Goal: Task Accomplishment & Management: Complete application form

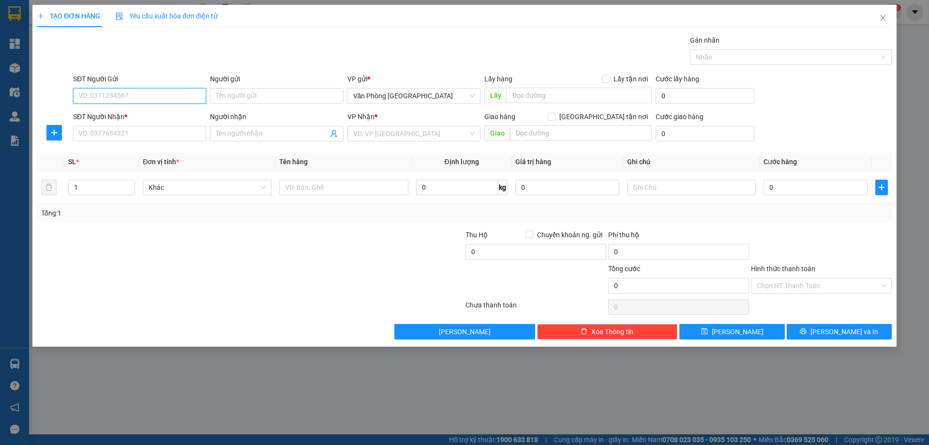
type input "0"
click at [143, 98] on input "0" at bounding box center [139, 95] width 133 height 15
drag, startPoint x: 117, startPoint y: 134, endPoint x: 112, endPoint y: 103, distance: 31.8
click at [117, 133] on input "SĐT Người Nhận *" at bounding box center [139, 133] width 133 height 15
type input "0973233343"
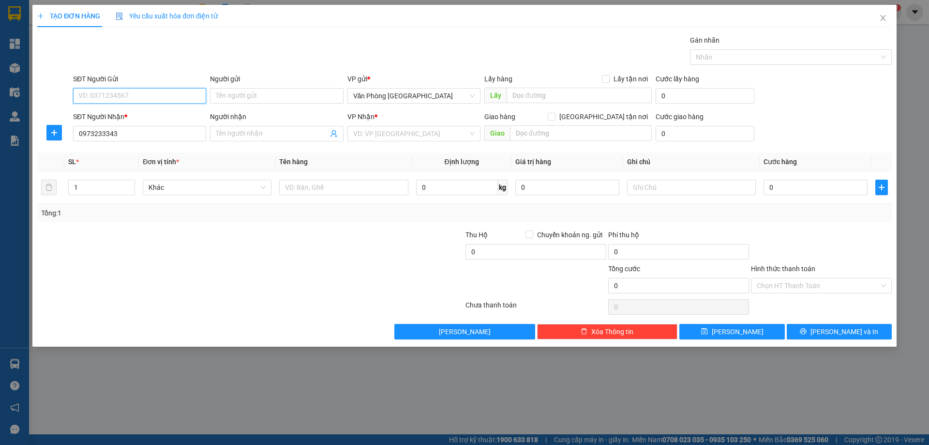
click at [100, 93] on input "SĐT Người Gửi" at bounding box center [139, 95] width 133 height 15
type input "0905401156"
click at [391, 133] on input "search" at bounding box center [410, 133] width 115 height 15
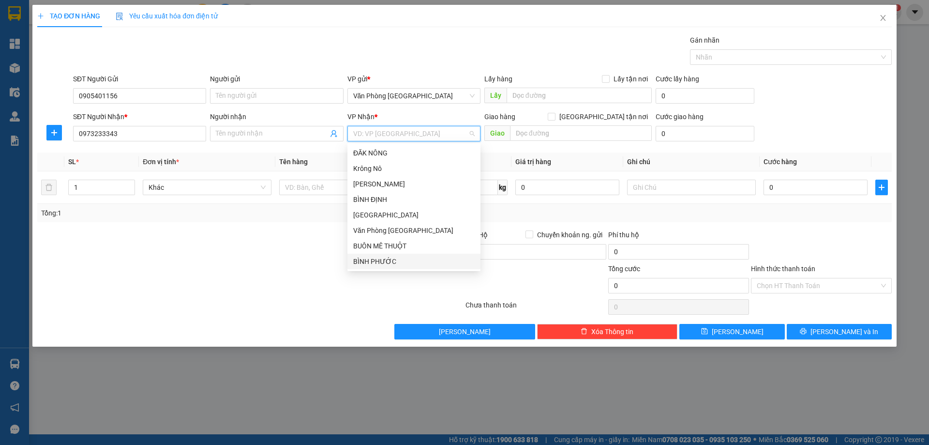
click at [386, 257] on div "BÌNH PHƯỚC" at bounding box center [413, 261] width 121 height 11
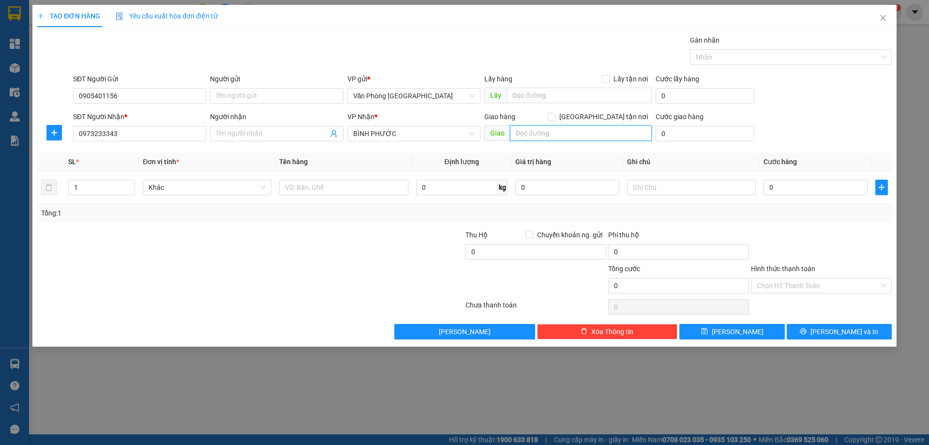
click at [563, 130] on input "text" at bounding box center [581, 132] width 142 height 15
type input "p"
type input "PHƯỚC LONG"
click at [333, 188] on input "text" at bounding box center [343, 186] width 129 height 15
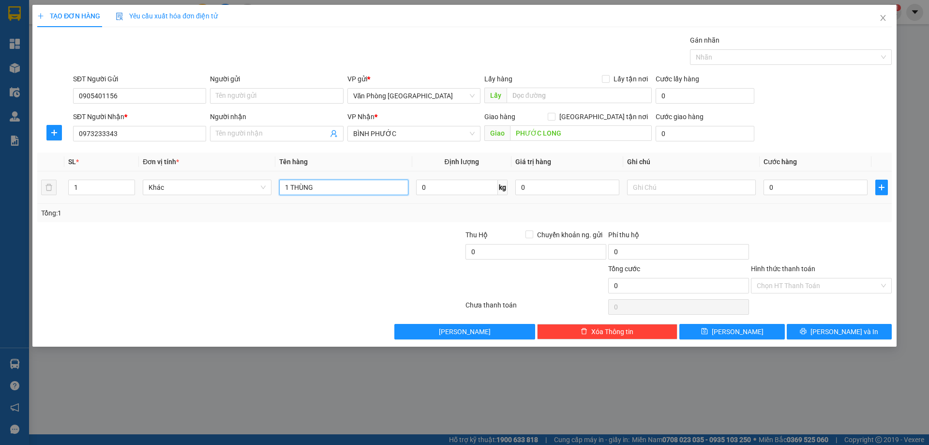
type input "1 THÙNG"
click at [813, 195] on div "0" at bounding box center [815, 187] width 104 height 19
click at [779, 187] on input "0" at bounding box center [815, 186] width 104 height 15
type input "1"
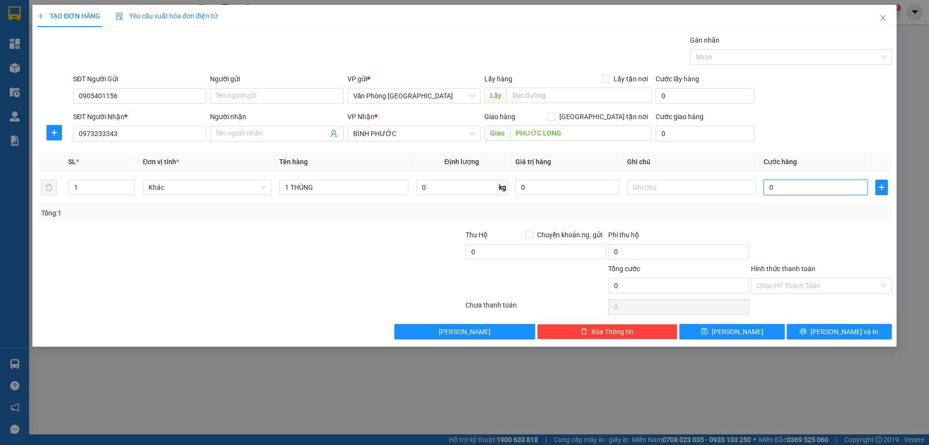
type input "1"
type input "10"
type input "100"
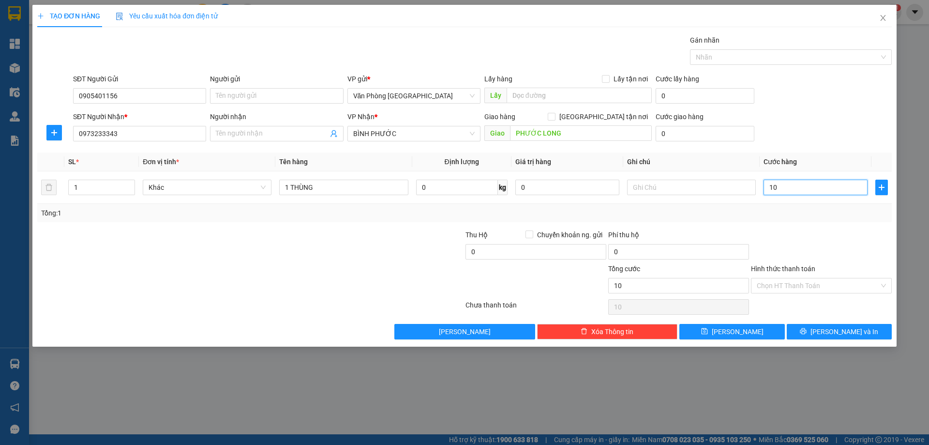
type input "100"
type input "100.000"
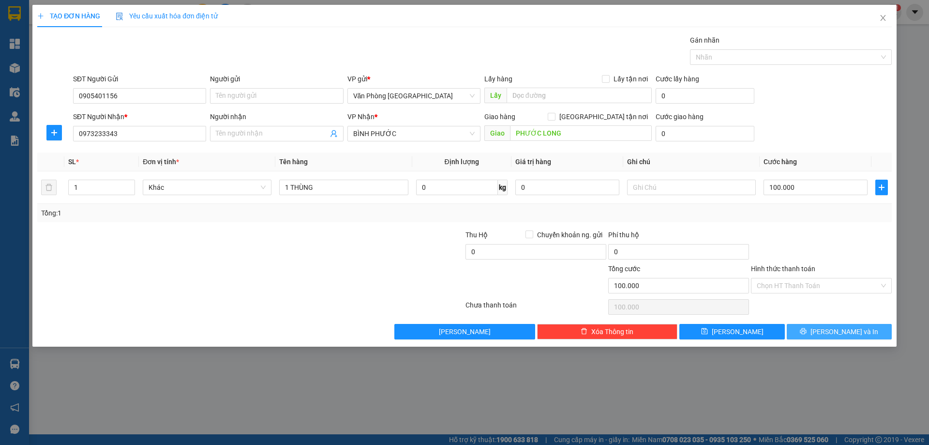
click at [833, 331] on span "[PERSON_NAME] và In" at bounding box center [844, 331] width 68 height 11
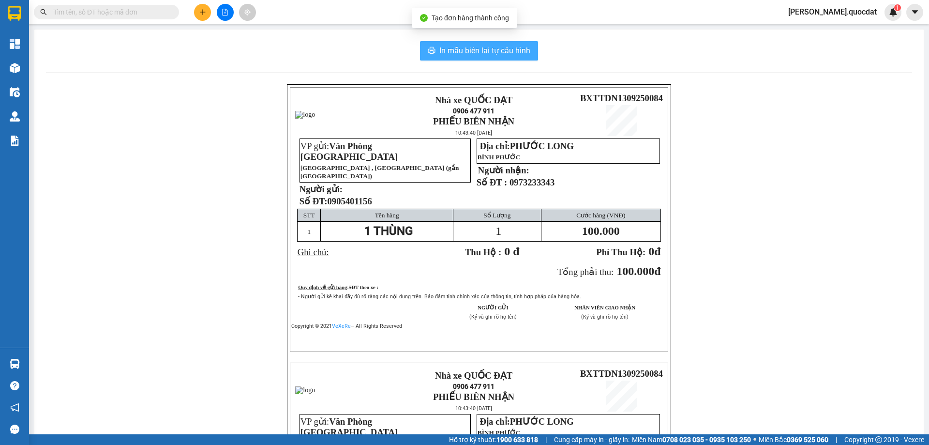
click at [494, 44] on button "In mẫu biên lai tự cấu hình" at bounding box center [479, 50] width 118 height 19
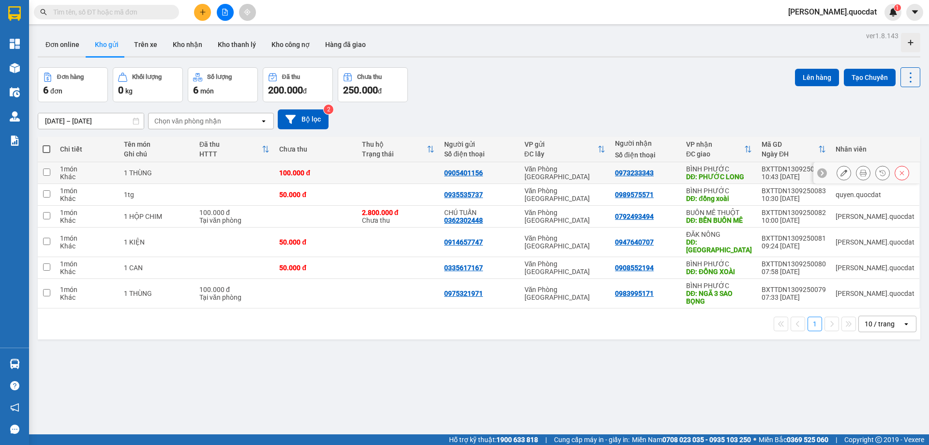
click at [860, 172] on icon at bounding box center [863, 172] width 7 height 7
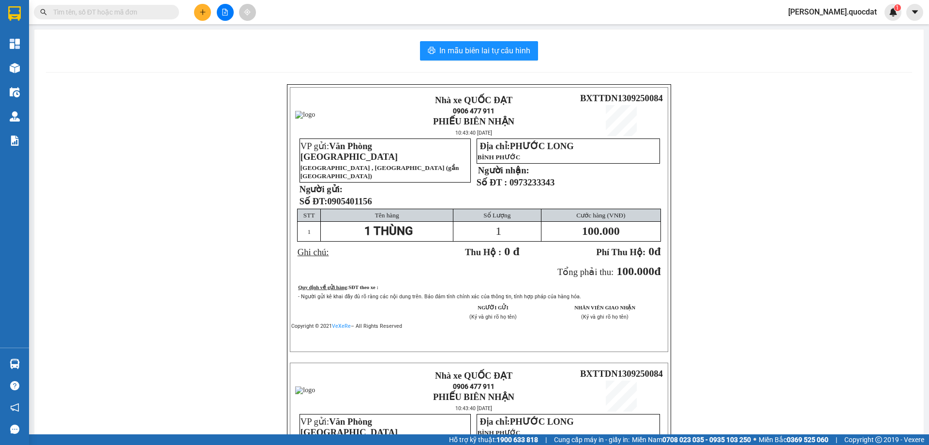
click at [474, 34] on div "In mẫu biên lai tự cấu hình Nhà xe QUỐC ĐẠT 0906 477 911 PHIẾU BIÊN NHẬN 10:43:…" at bounding box center [478, 342] width 889 height 624
click at [462, 48] on span "In mẫu biên lai tự cấu hình" at bounding box center [484, 51] width 91 height 12
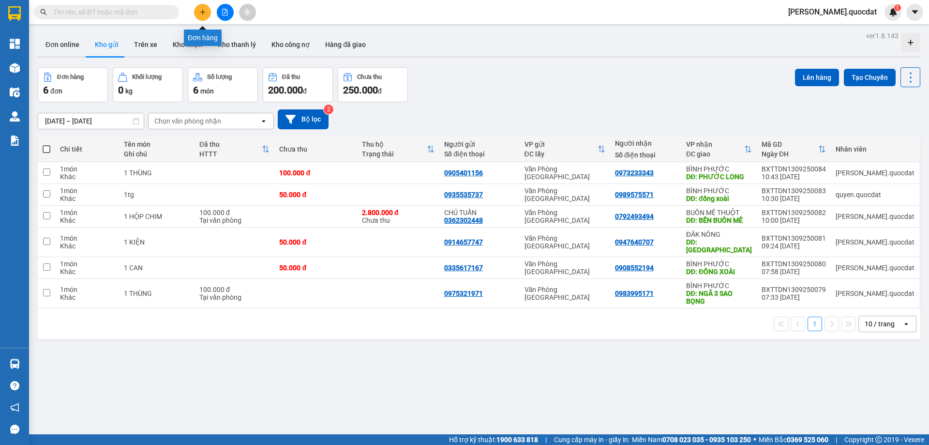
click at [204, 8] on button at bounding box center [202, 12] width 17 height 17
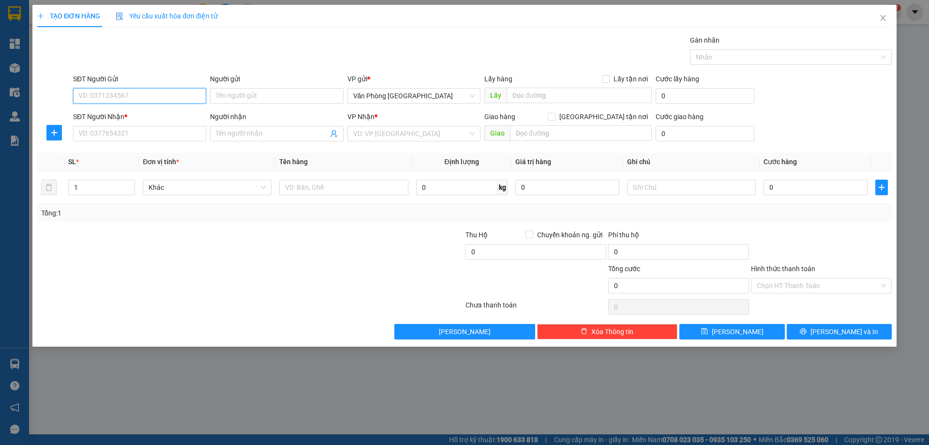
click at [130, 94] on input "SĐT Người Gửi" at bounding box center [139, 95] width 133 height 15
click at [134, 114] on div "0907078202" at bounding box center [139, 115] width 121 height 11
type input "0907078202"
click at [115, 134] on input "SĐT Người Nhận *" at bounding box center [139, 133] width 133 height 15
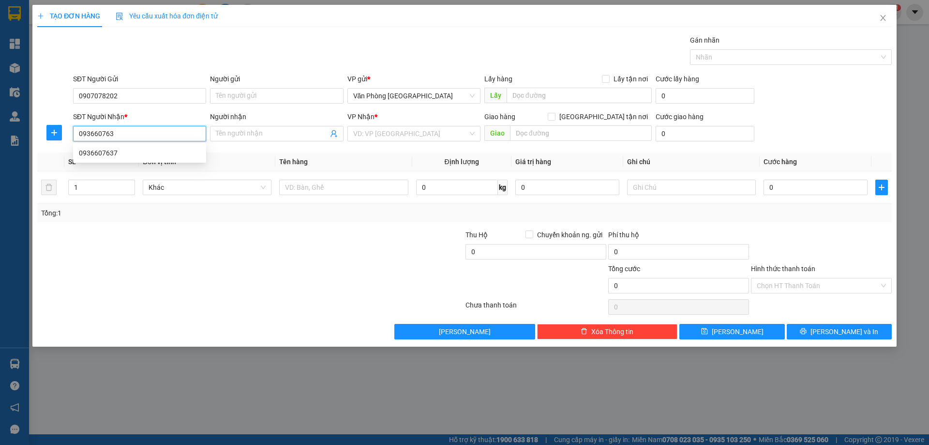
type input "0936607637"
click at [109, 153] on div "0936607637" at bounding box center [139, 153] width 121 height 11
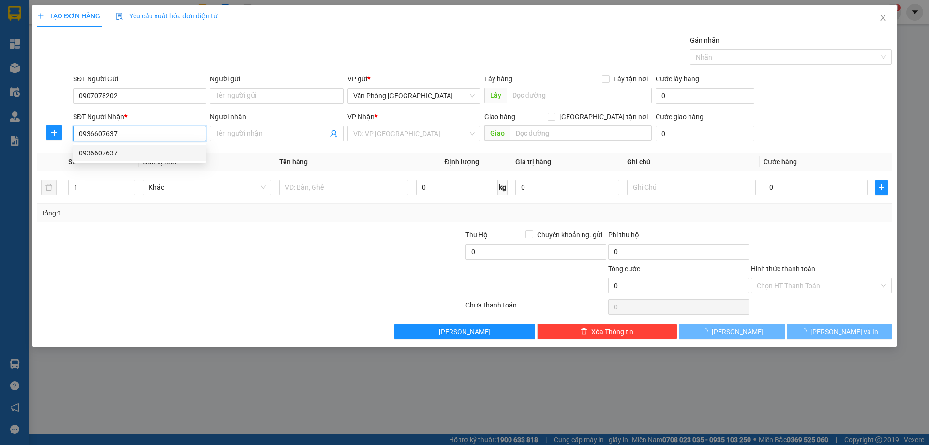
type input "DỒNG XOÀI"
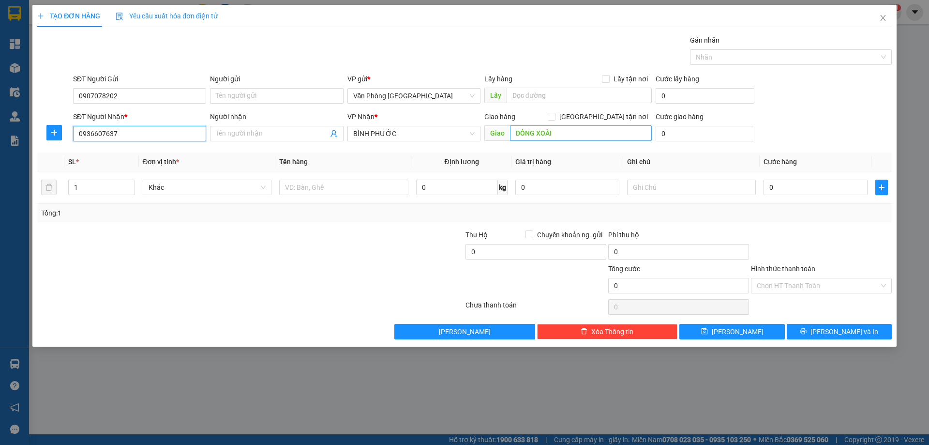
type input "0936607637"
click at [519, 134] on input "DỒNG XOÀI" at bounding box center [581, 132] width 142 height 15
type input "ĐỒNG XOÀI"
drag, startPoint x: 327, startPoint y: 178, endPoint x: 325, endPoint y: 188, distance: 10.0
click at [326, 183] on div at bounding box center [343, 187] width 129 height 19
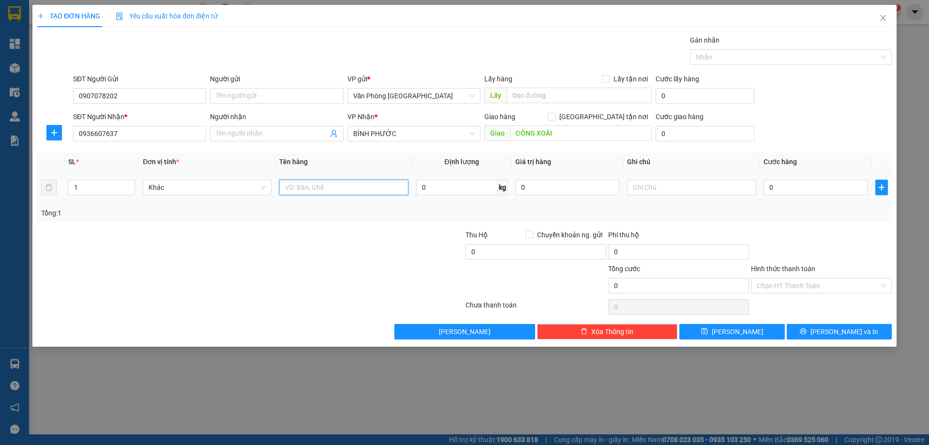
click at [325, 188] on input "text" at bounding box center [343, 186] width 129 height 15
type input "1 THÙNG"
click at [796, 191] on input "0" at bounding box center [815, 186] width 104 height 15
type input "1"
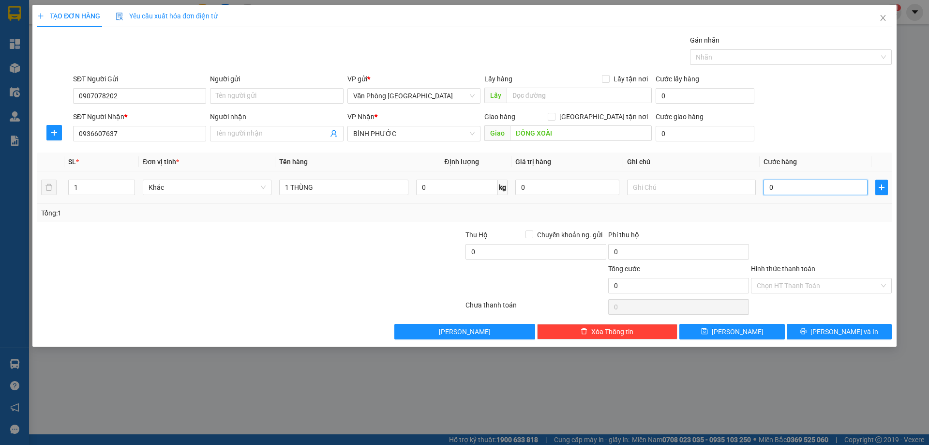
type input "1"
type input "10"
type input "100"
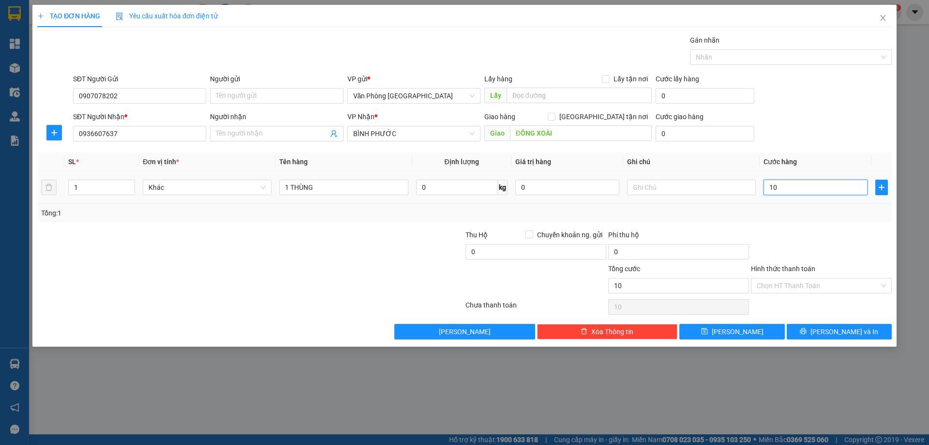
type input "100"
type input "100.000"
click at [837, 260] on div at bounding box center [821, 246] width 143 height 34
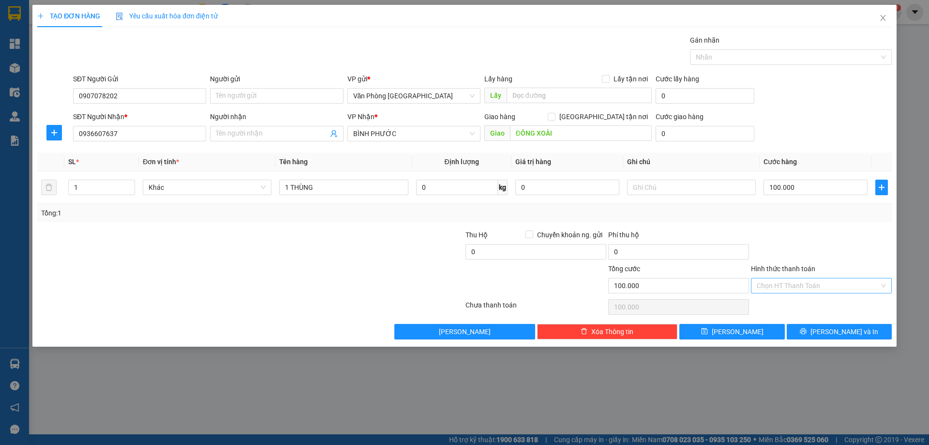
click at [789, 287] on input "Hình thức thanh toán" at bounding box center [818, 285] width 122 height 15
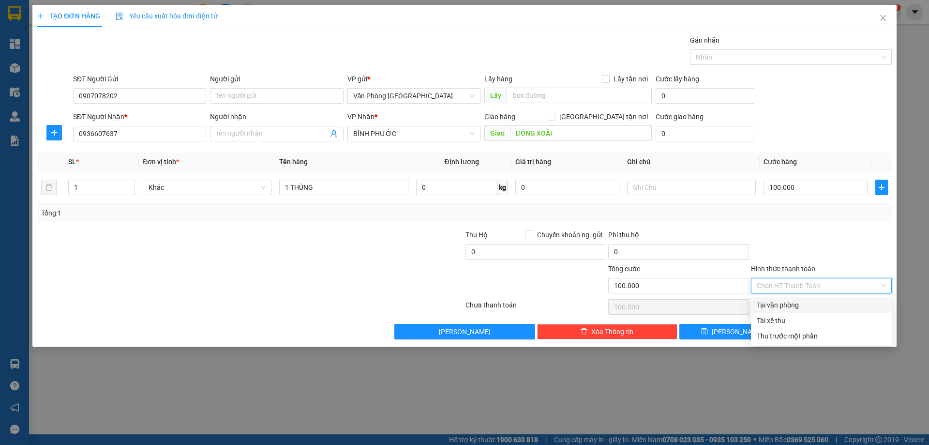
click at [800, 298] on div "Tại văn phòng" at bounding box center [821, 304] width 141 height 15
type input "0"
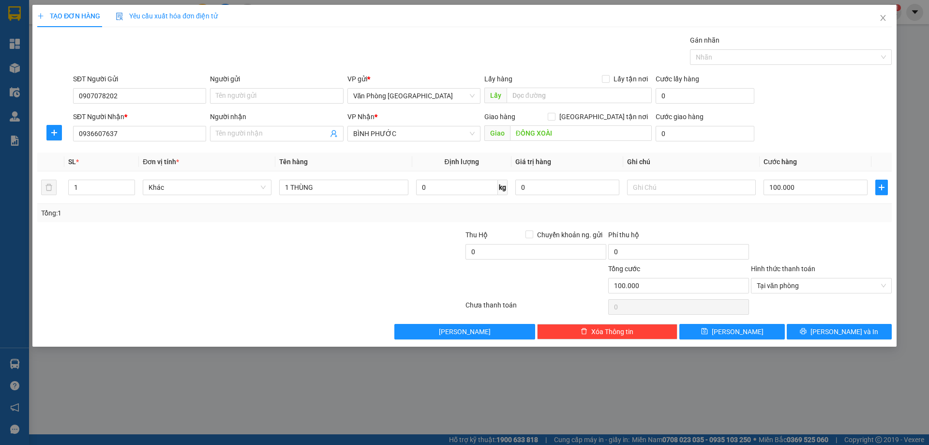
click at [799, 301] on div at bounding box center [821, 306] width 143 height 19
click at [846, 328] on span "[PERSON_NAME] và In" at bounding box center [844, 331] width 68 height 11
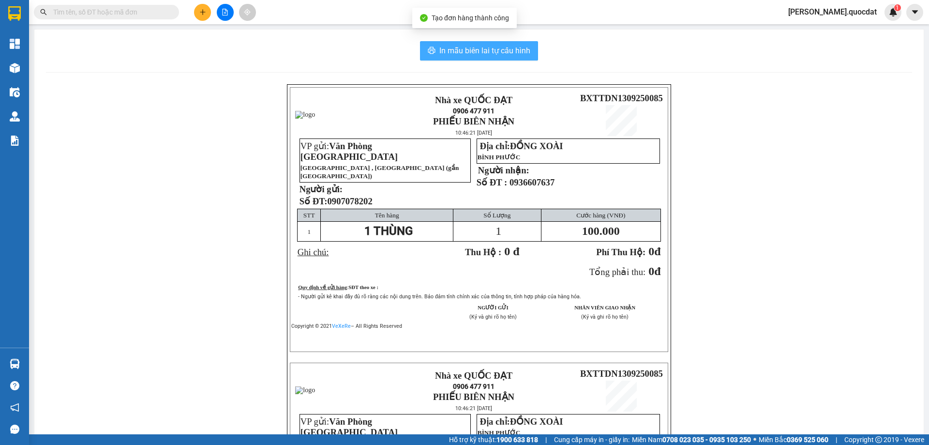
click at [490, 53] on span "In mẫu biên lai tự cấu hình" at bounding box center [484, 51] width 91 height 12
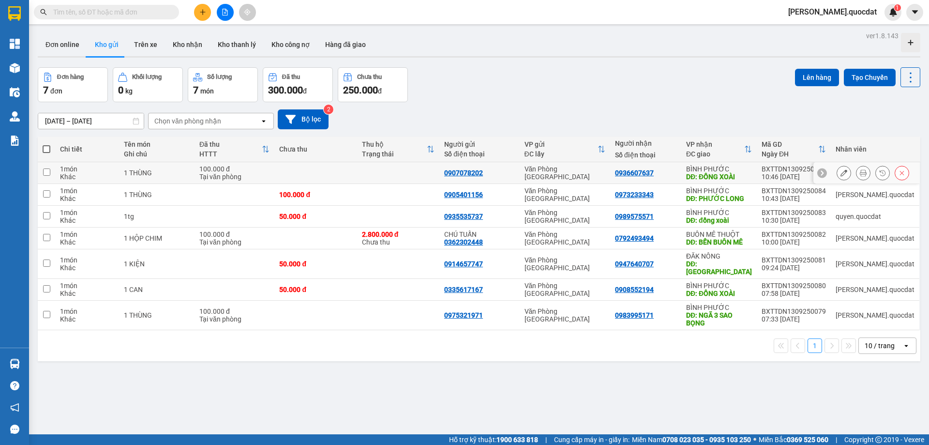
click at [860, 172] on icon at bounding box center [863, 172] width 7 height 7
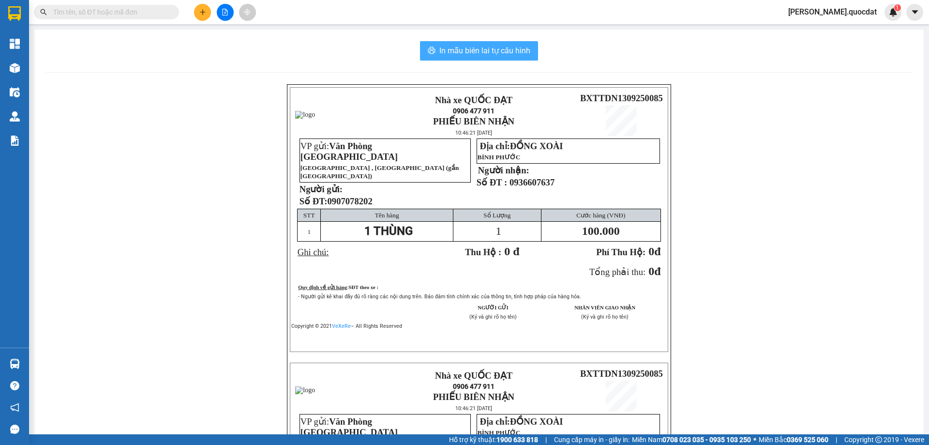
drag, startPoint x: 467, startPoint y: 51, endPoint x: 466, endPoint y: 32, distance: 18.9
click at [466, 48] on span "In mẫu biên lai tự cấu hình" at bounding box center [484, 51] width 91 height 12
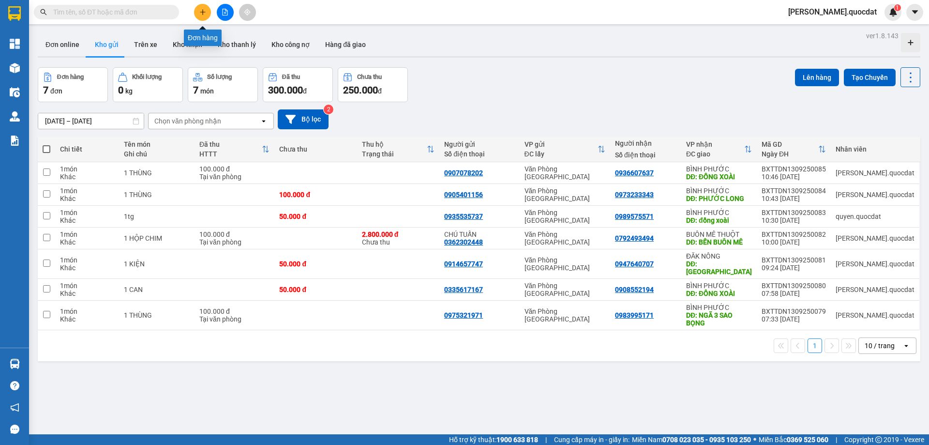
click at [197, 5] on button at bounding box center [202, 12] width 17 height 17
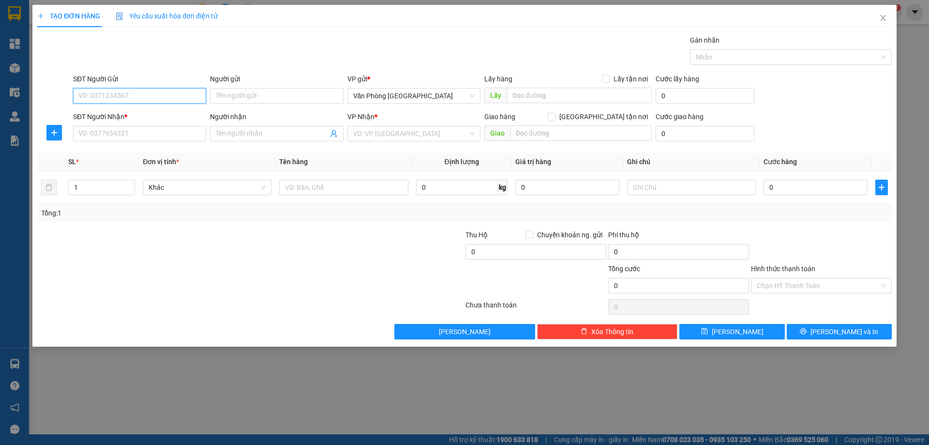
click at [167, 101] on input "SĐT Người Gửi" at bounding box center [139, 95] width 133 height 15
click at [154, 118] on div "0905105112" at bounding box center [139, 115] width 121 height 11
type input "0905105112"
click at [113, 137] on input "SĐT Người Nhận *" at bounding box center [139, 133] width 133 height 15
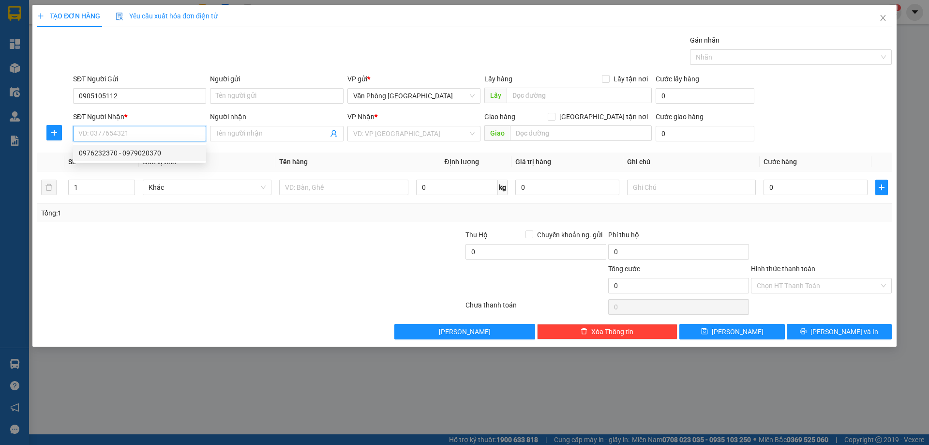
click at [104, 157] on div "0976232370 - 0979020370" at bounding box center [139, 153] width 121 height 11
type input "0976232370"
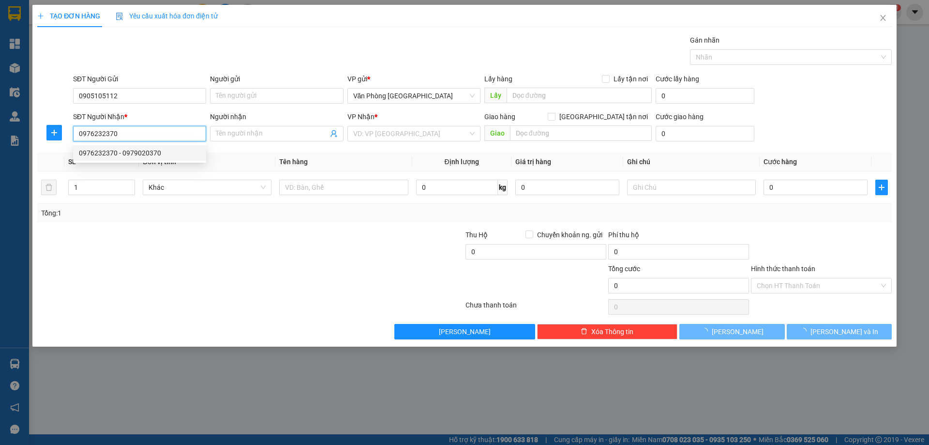
type input "0979020370"
type input "BÙ NHO"
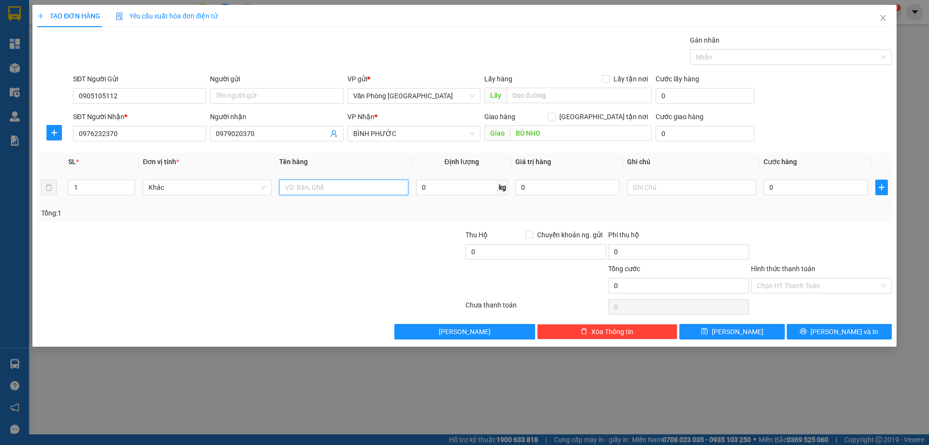
click at [298, 190] on input "text" at bounding box center [343, 186] width 129 height 15
type input "1 THÙNG"
type input "1"
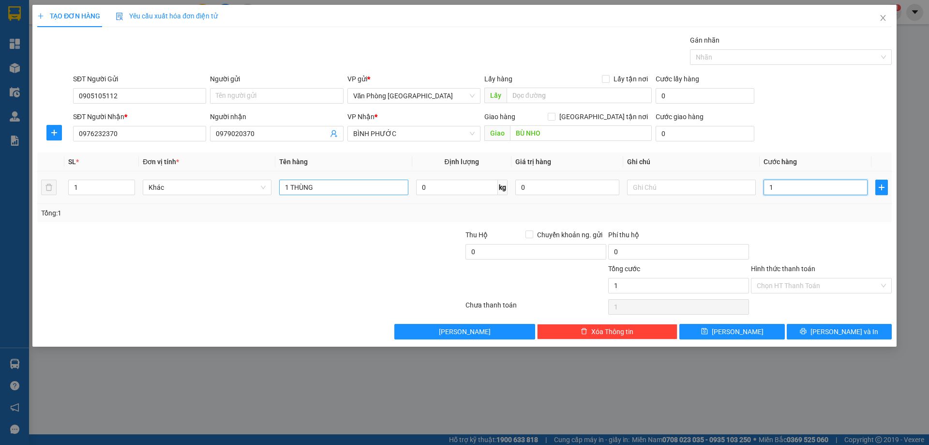
type input "15"
type input "150"
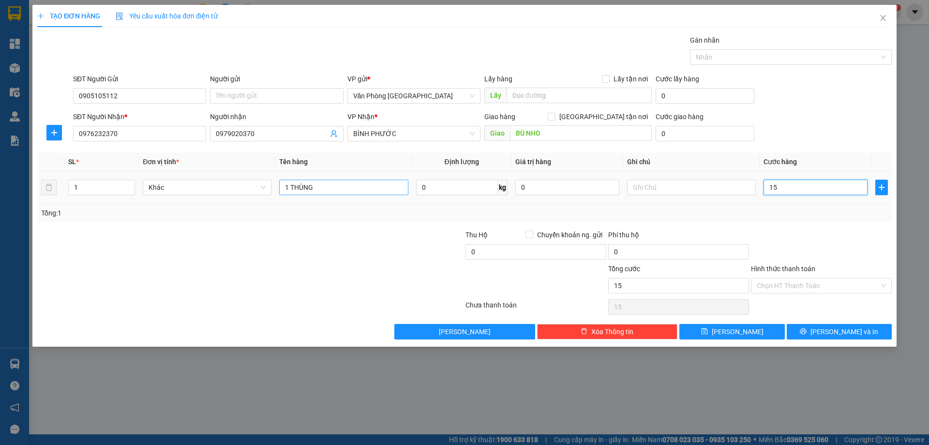
type input "150"
type input "150.000"
click at [855, 250] on div at bounding box center [821, 246] width 143 height 34
click at [818, 287] on input "Hình thức thanh toán" at bounding box center [818, 285] width 122 height 15
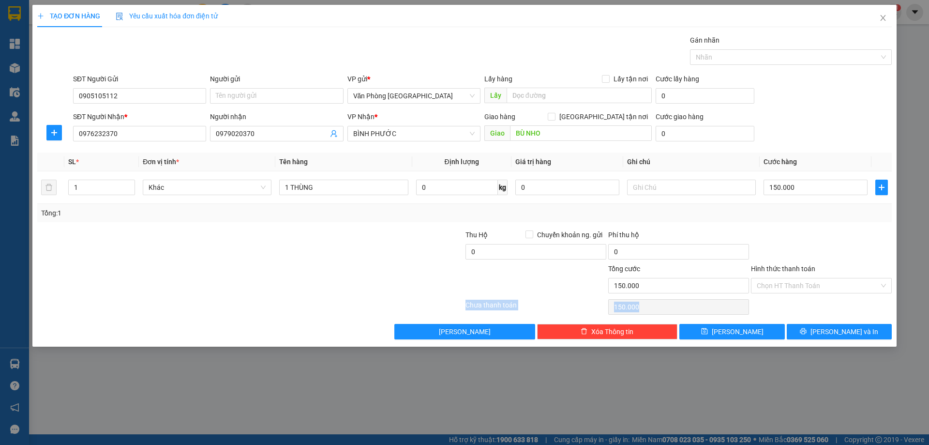
drag, startPoint x: 794, startPoint y: 296, endPoint x: 799, endPoint y: 298, distance: 5.6
click at [798, 298] on div "Transit Pickup Surcharge Ids Transit Deliver Surcharge Ids Transit Deliver Surc…" at bounding box center [464, 187] width 854 height 304
click at [809, 284] on input "Hình thức thanh toán" at bounding box center [818, 285] width 122 height 15
drag, startPoint x: 802, startPoint y: 294, endPoint x: 802, endPoint y: 302, distance: 7.8
click at [802, 302] on div "Transit Pickup Surcharge Ids Transit Deliver Surcharge Ids Transit Deliver Surc…" at bounding box center [464, 187] width 854 height 304
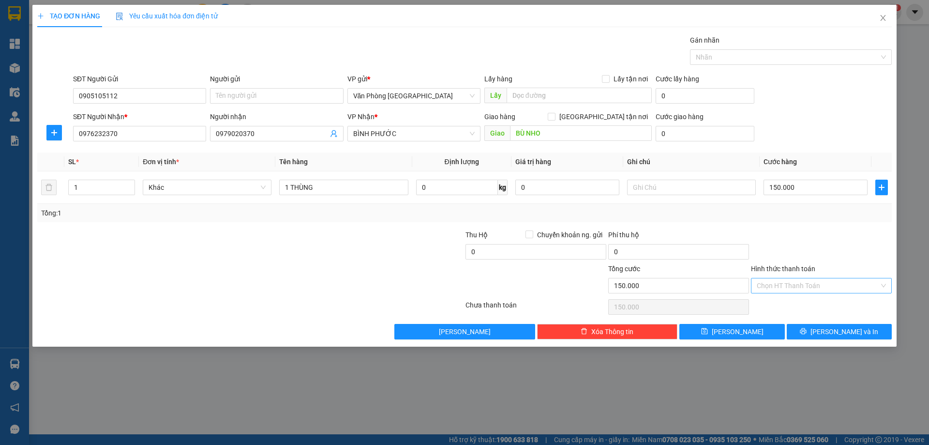
click at [812, 286] on input "Hình thức thanh toán" at bounding box center [818, 285] width 122 height 15
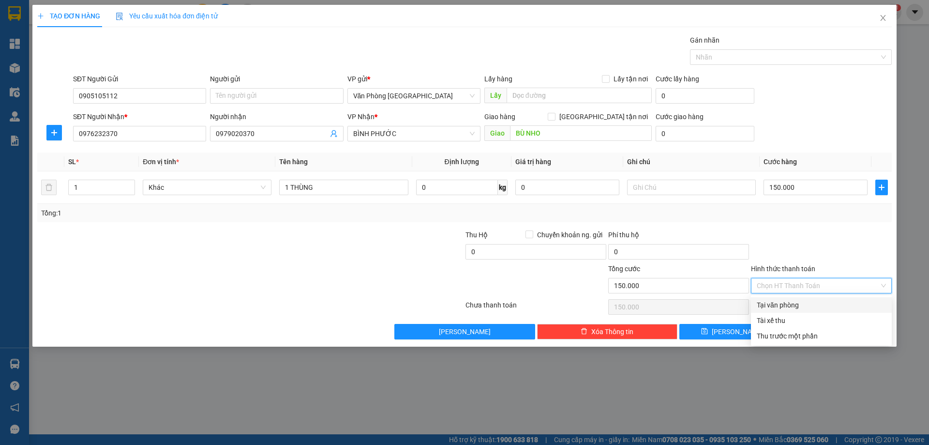
click at [804, 304] on div "Tại văn phòng" at bounding box center [821, 304] width 129 height 11
type input "0"
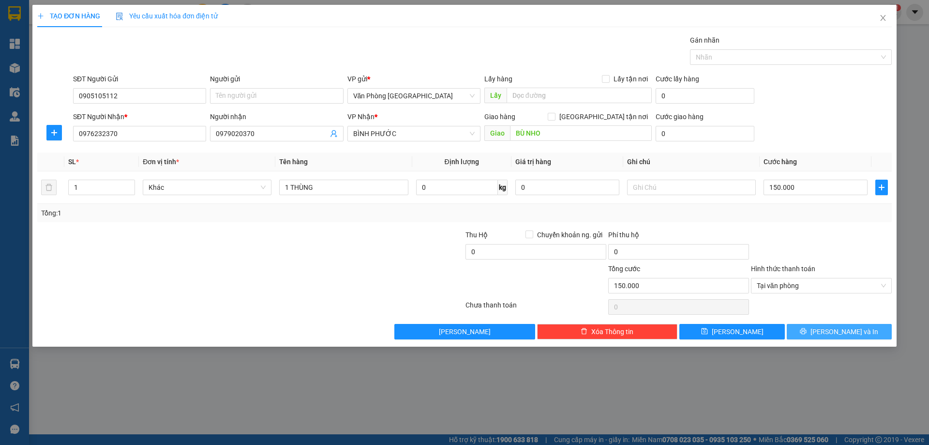
click at [823, 320] on div "Transit Pickup Surcharge Ids Transit Deliver Surcharge Ids Transit Deliver Surc…" at bounding box center [464, 187] width 854 height 304
click at [822, 324] on button "[PERSON_NAME] và In" at bounding box center [838, 331] width 105 height 15
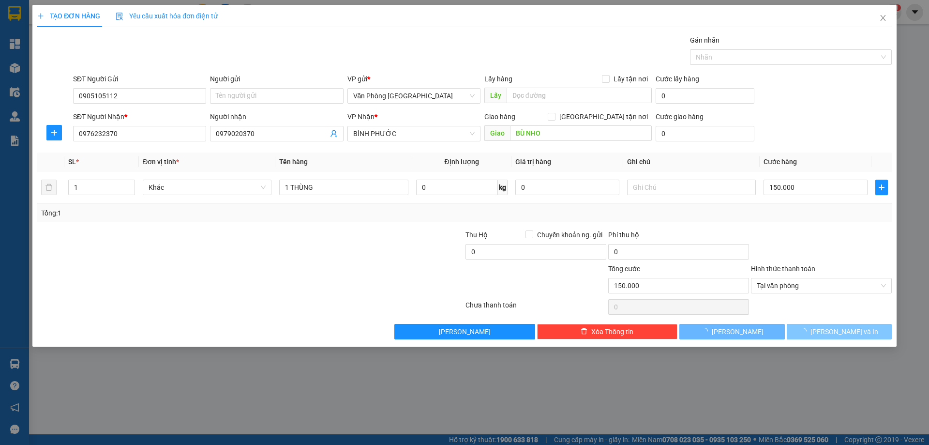
click at [810, 329] on span "loading" at bounding box center [805, 330] width 11 height 7
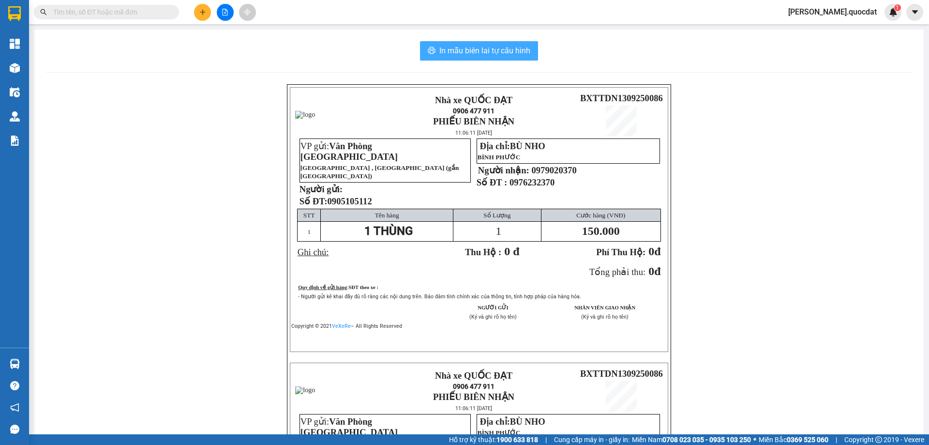
click at [504, 54] on span "In mẫu biên lai tự cấu hình" at bounding box center [484, 51] width 91 height 12
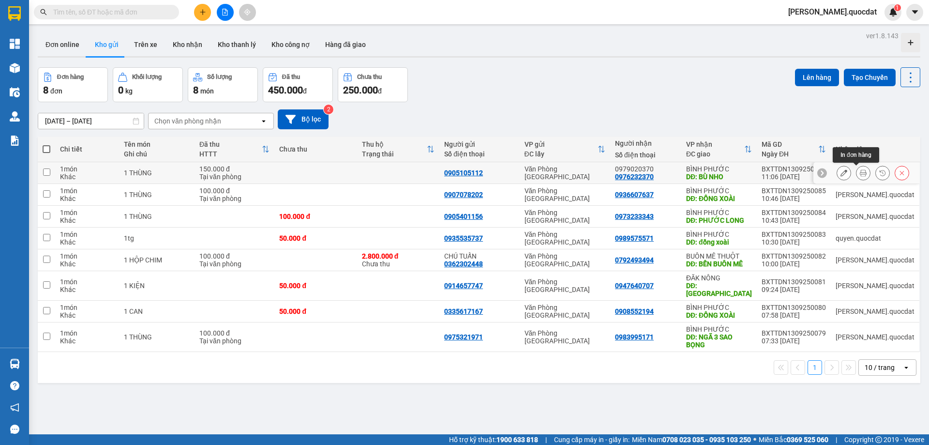
click at [863, 176] on div at bounding box center [872, 172] width 73 height 15
click at [860, 171] on icon at bounding box center [863, 172] width 7 height 7
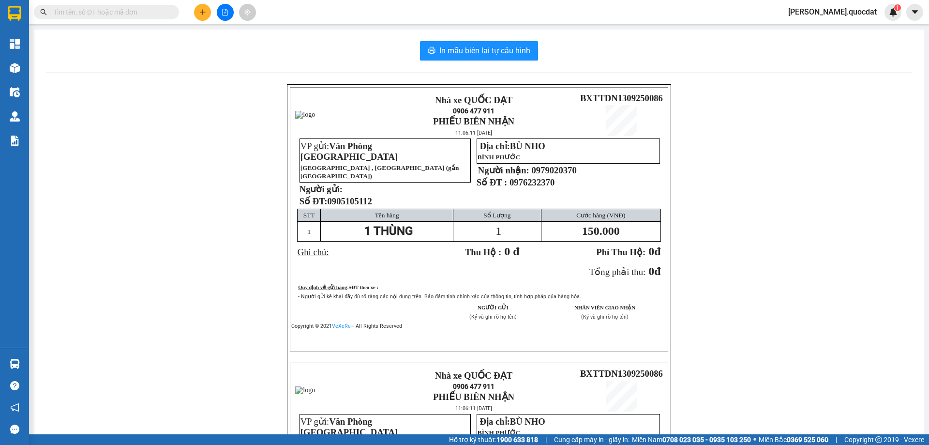
click at [491, 61] on div "In mẫu biên lai tự cấu hình Nhà xe QUỐC ĐẠT 0906 477 911 PHIẾU BIÊN NHẬN 11:06:…" at bounding box center [478, 342] width 889 height 624
click at [490, 53] on span "In mẫu biên lai tự cấu hình" at bounding box center [484, 51] width 91 height 12
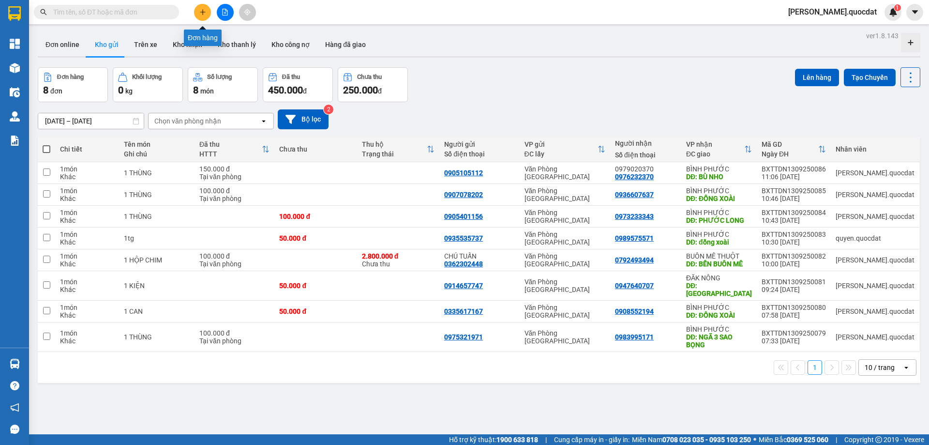
click at [210, 11] on button at bounding box center [202, 12] width 17 height 17
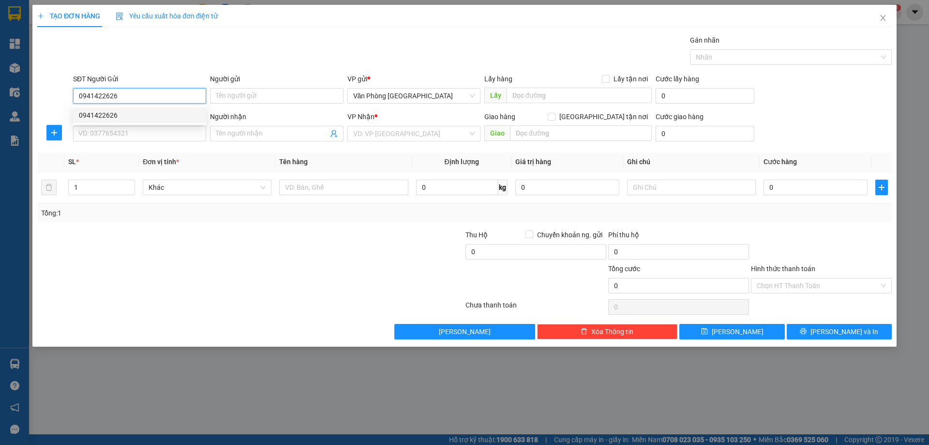
drag, startPoint x: 140, startPoint y: 114, endPoint x: 116, endPoint y: 131, distance: 29.5
click at [139, 114] on div "0941422626" at bounding box center [139, 115] width 121 height 11
type input "0941422626"
click at [113, 133] on input "SĐT Người Nhận *" at bounding box center [139, 133] width 133 height 15
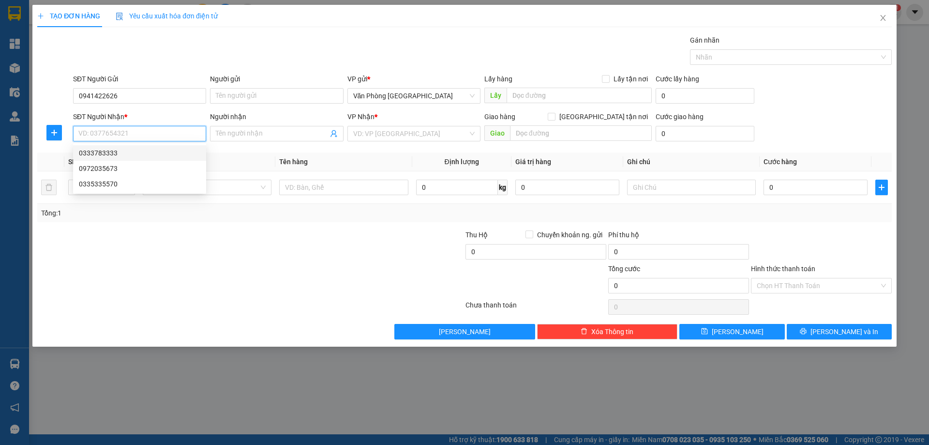
click at [118, 151] on div "0333783333" at bounding box center [139, 153] width 121 height 11
type input "0333783333"
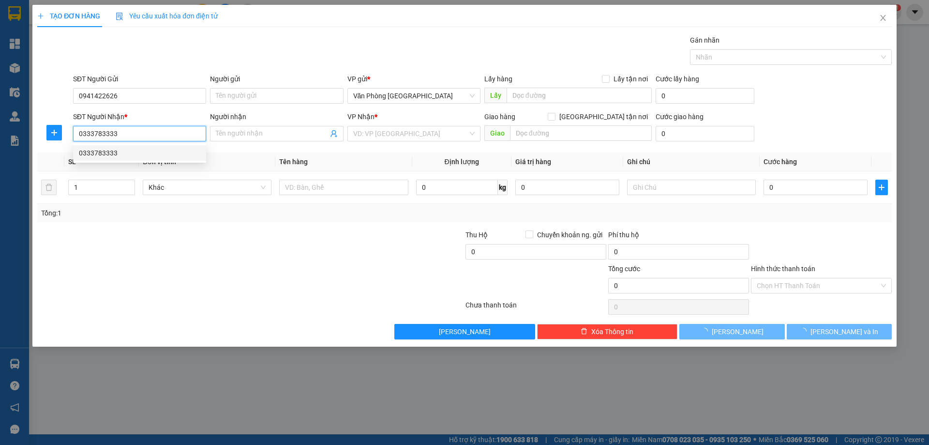
type input "ĐỒNG XOÀI"
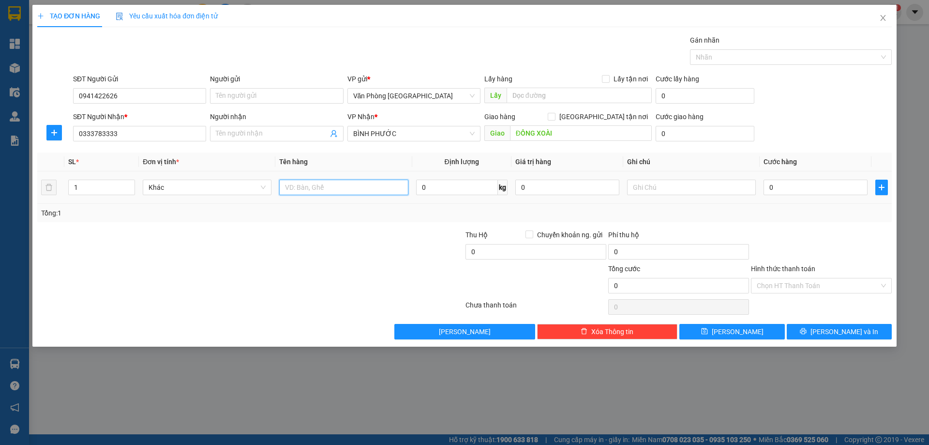
click at [352, 180] on input "text" at bounding box center [343, 186] width 129 height 15
type input "1"
type input "1 THÙNG"
type input "1"
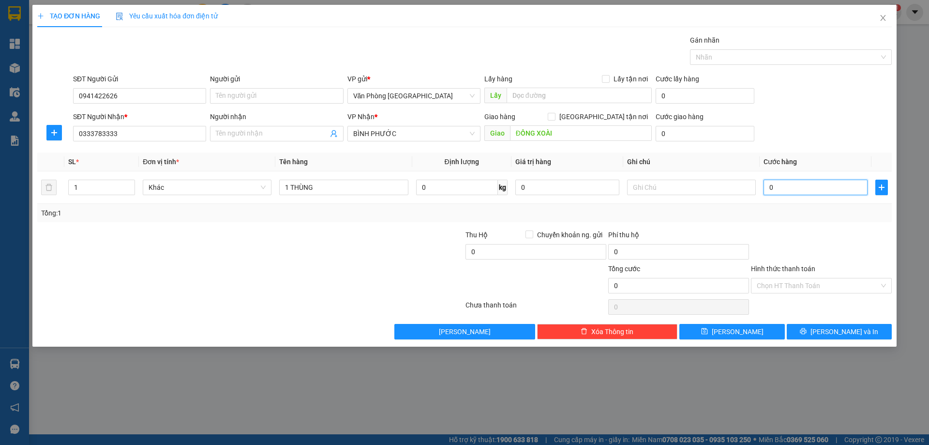
type input "1"
type input "15"
type input "150"
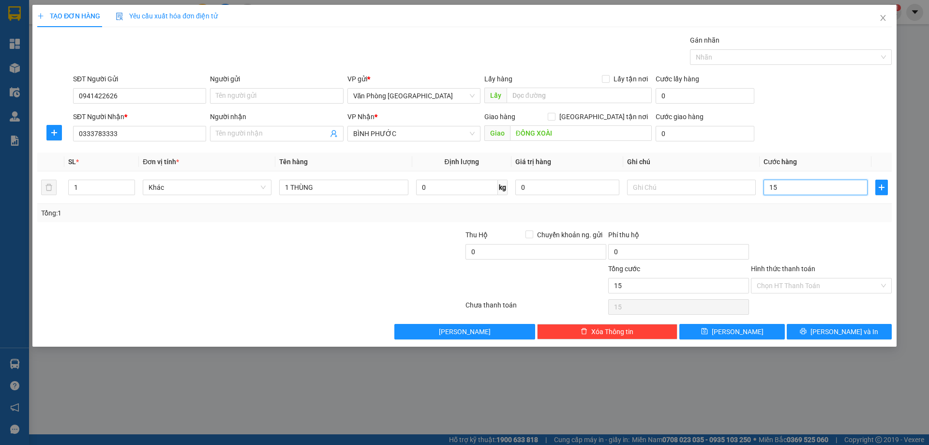
type input "150"
type input "150.000"
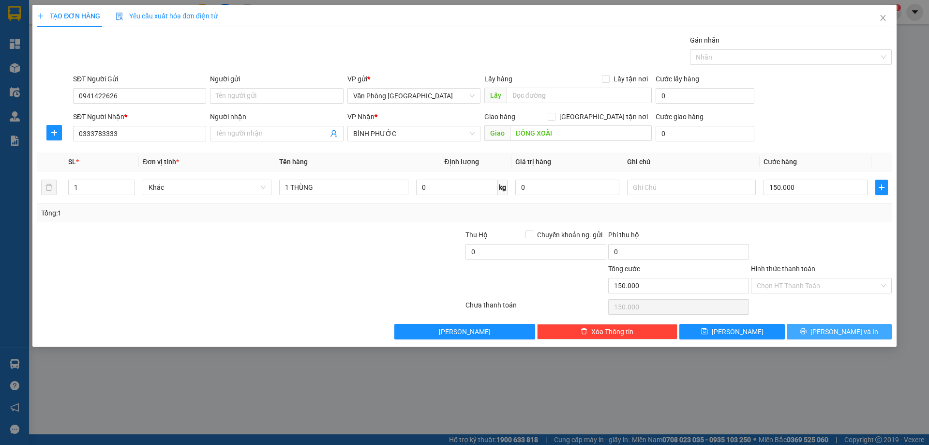
click at [826, 324] on button "[PERSON_NAME] và In" at bounding box center [838, 331] width 105 height 15
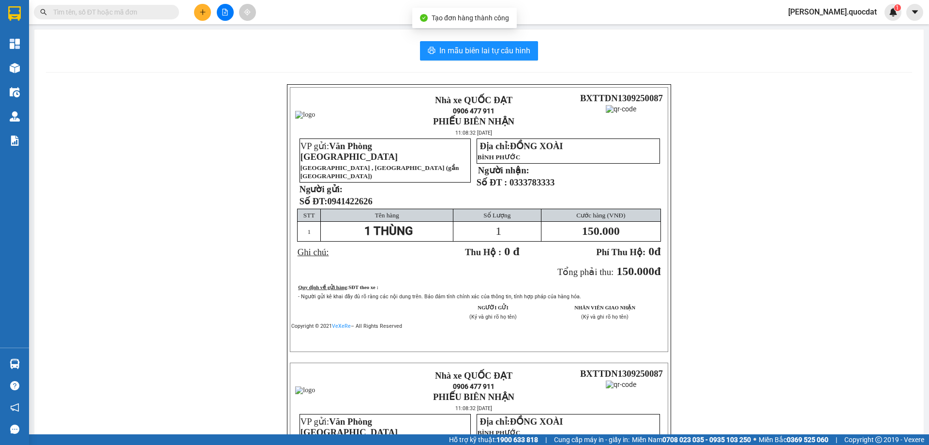
click at [501, 61] on div "In mẫu biên lai tự cấu hình Nhà xe QUỐC ĐẠT 0906 477 911 PHIẾU BIÊN NHẬN 11:08:…" at bounding box center [478, 342] width 889 height 624
click at [503, 55] on span "In mẫu biên lai tự cấu hình" at bounding box center [484, 51] width 91 height 12
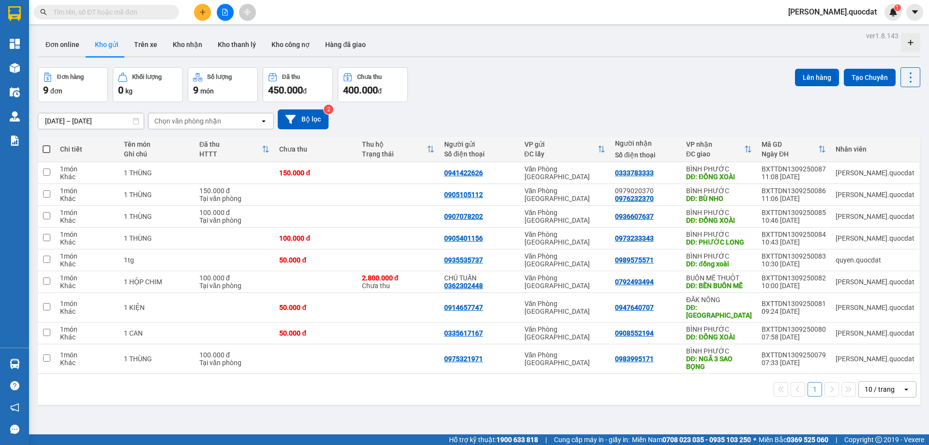
click at [197, 9] on button at bounding box center [202, 12] width 17 height 17
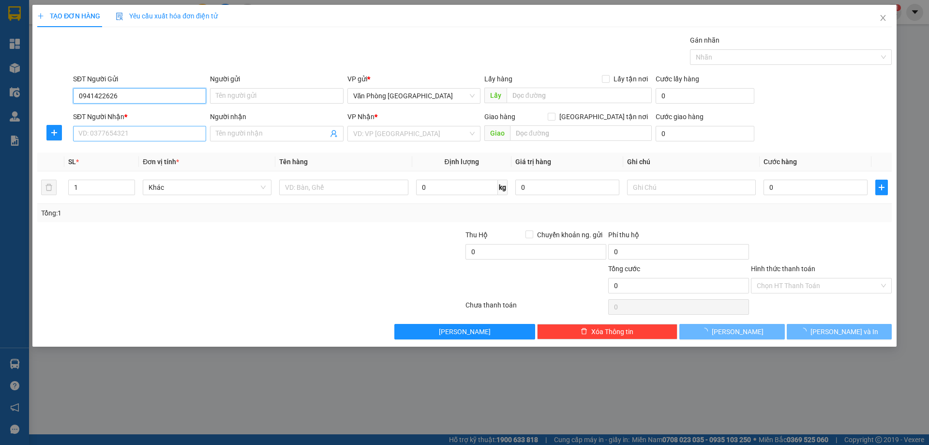
type input "0941422626"
click at [133, 132] on input "SĐT Người Nhận *" at bounding box center [139, 133] width 133 height 15
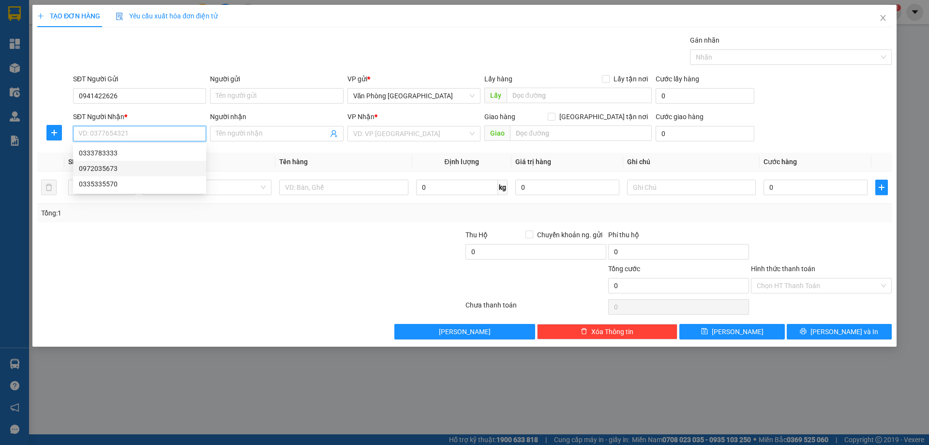
click at [110, 169] on div "0972035673" at bounding box center [139, 168] width 121 height 11
type input "0972035673"
type input "PHƯỚC LONG"
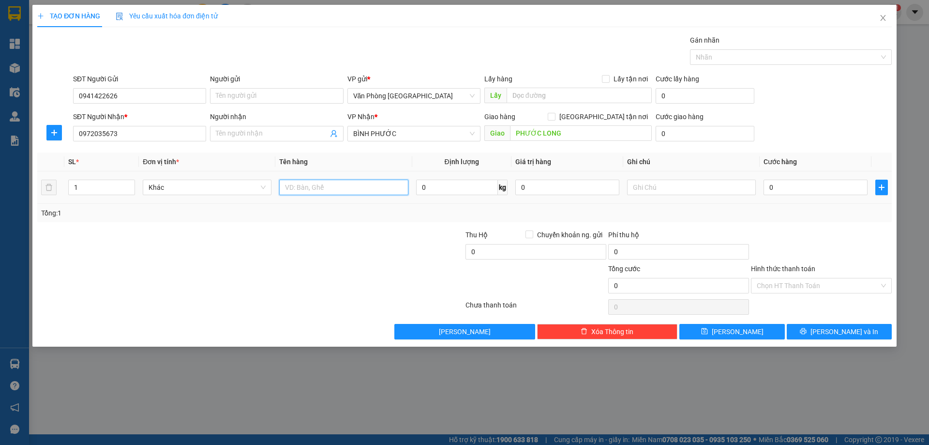
click at [361, 189] on input "text" at bounding box center [343, 186] width 129 height 15
type input "1 THÙNG"
type input "1"
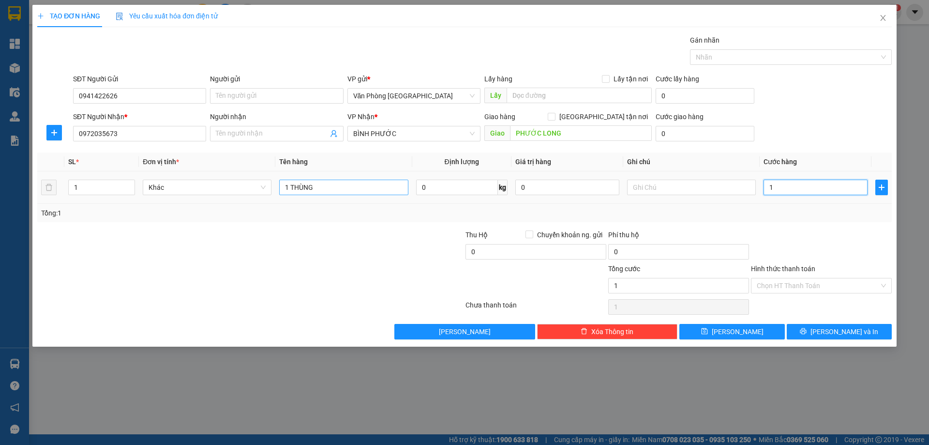
type input "15"
type input "150"
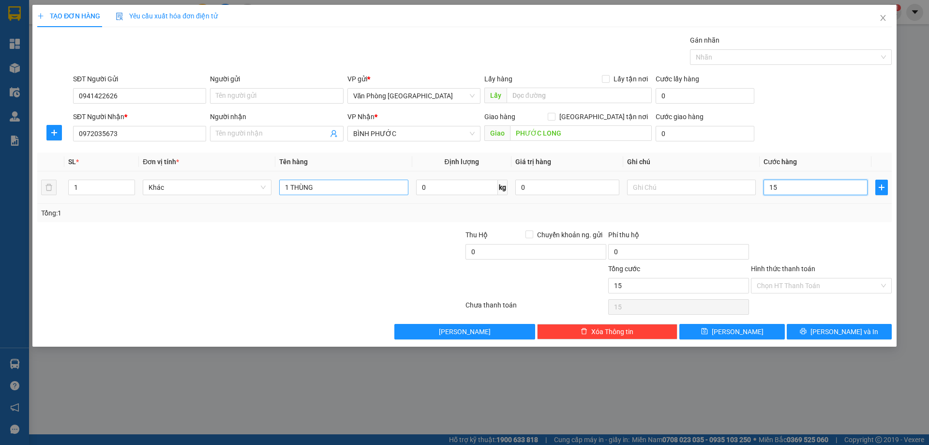
type input "150"
type input "1.500"
type input "15.000"
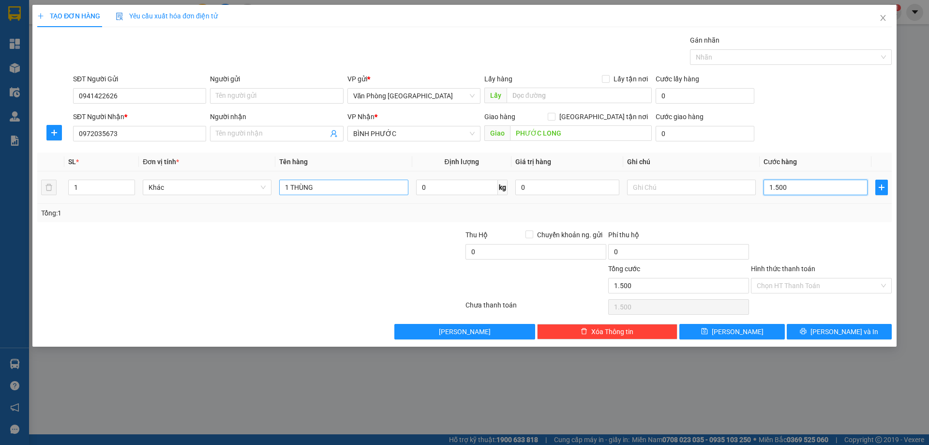
type input "15.000"
type input "150.000"
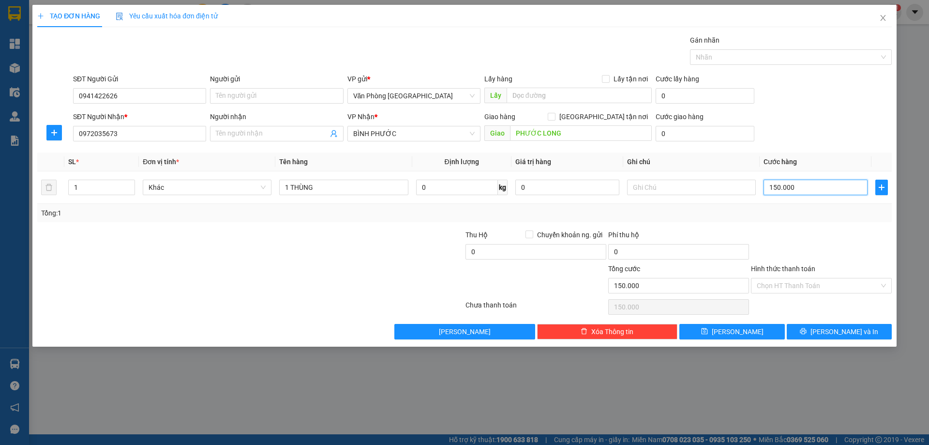
type input "150.000"
click at [841, 246] on div at bounding box center [821, 246] width 143 height 34
click at [847, 338] on button "[PERSON_NAME] và In" at bounding box center [838, 331] width 105 height 15
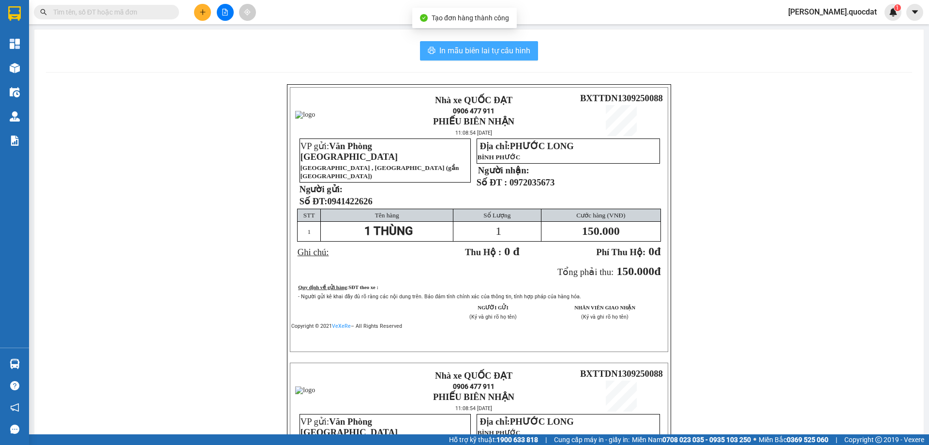
click at [499, 50] on span "In mẫu biên lai tự cấu hình" at bounding box center [484, 51] width 91 height 12
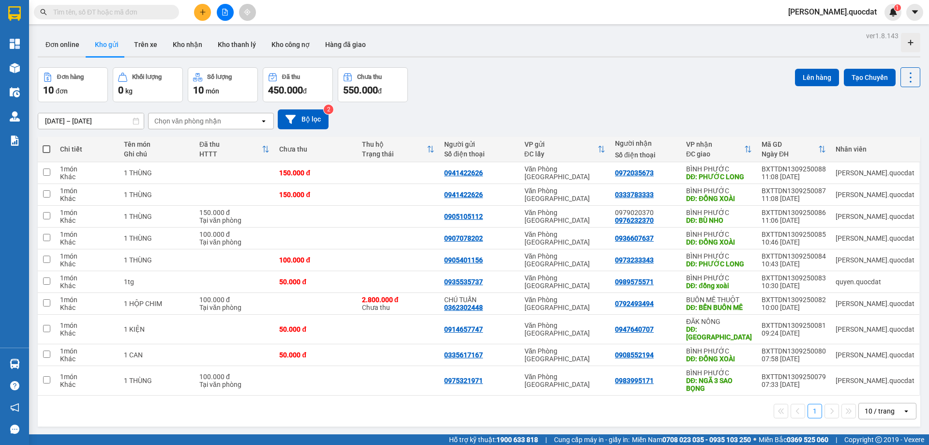
click at [604, 64] on div "ver 1.8.143 Đơn online Kho gửi Trên xe Kho nhận Kho thanh lý Kho công nợ Hàng đ…" at bounding box center [479, 251] width 890 height 445
click at [889, 405] on div "10 / trang" at bounding box center [881, 410] width 44 height 15
click at [863, 383] on span "100 / trang" at bounding box center [876, 382] width 35 height 10
click at [549, 87] on div "Đơn hàng 10 đơn Khối lượng 0 kg Số lượng 10 món Đã thu 450.000 đ Chưa thu 550.0…" at bounding box center [479, 84] width 882 height 35
click at [519, 213] on td "0905105112" at bounding box center [479, 217] width 80 height 22
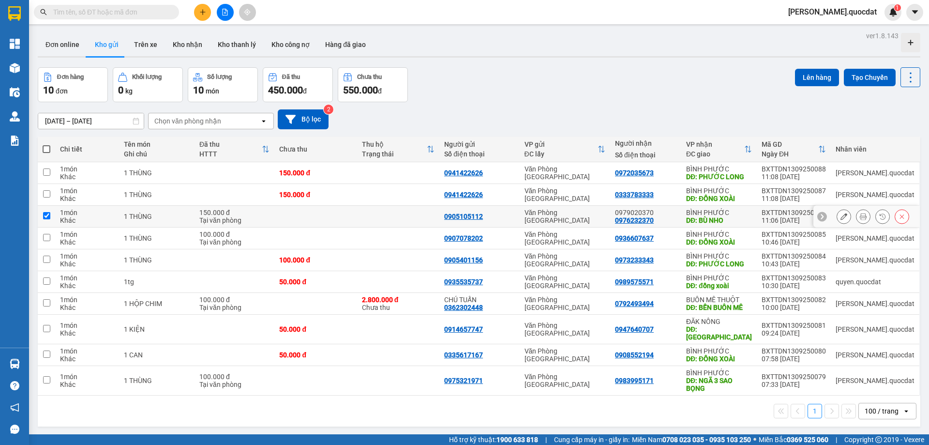
checkbox input "true"
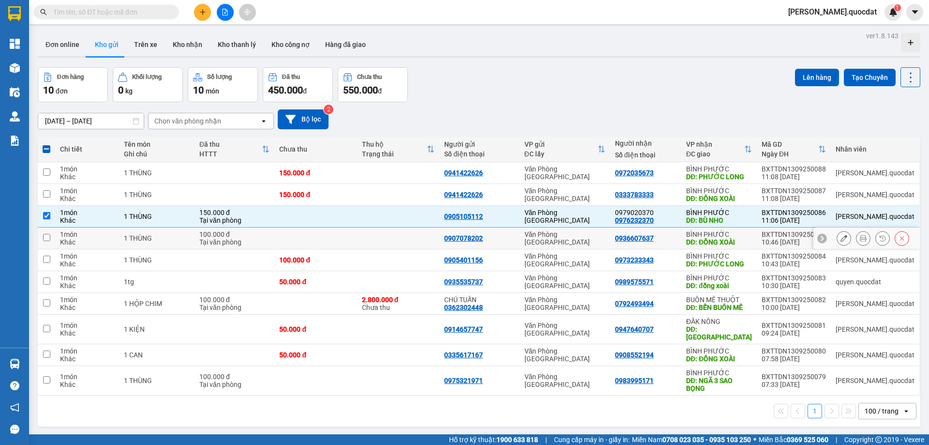
click at [439, 229] on td at bounding box center [398, 238] width 82 height 22
checkbox input "true"
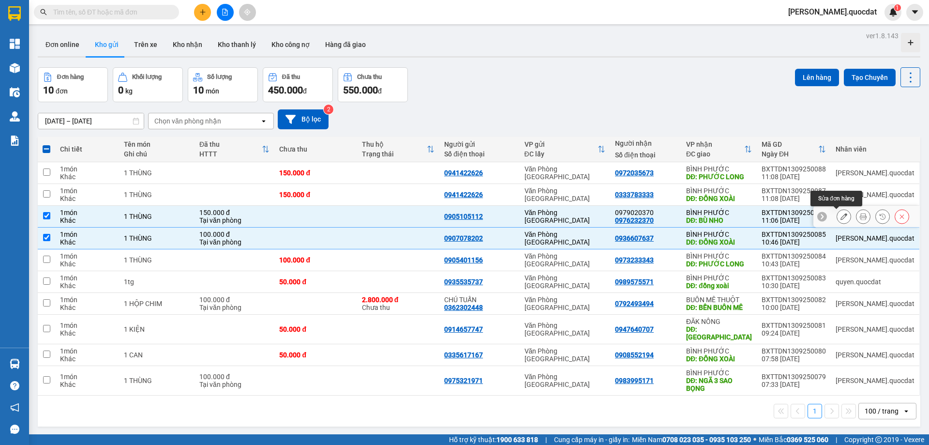
click at [840, 218] on icon at bounding box center [843, 216] width 7 height 7
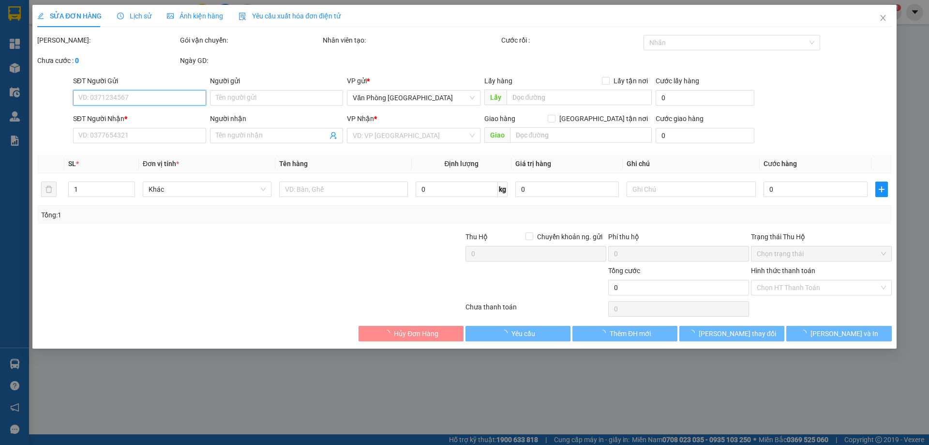
type input "0905105112"
type input "0976232370"
type input "0979020370"
type input "BÙ NHO"
type input "150.000"
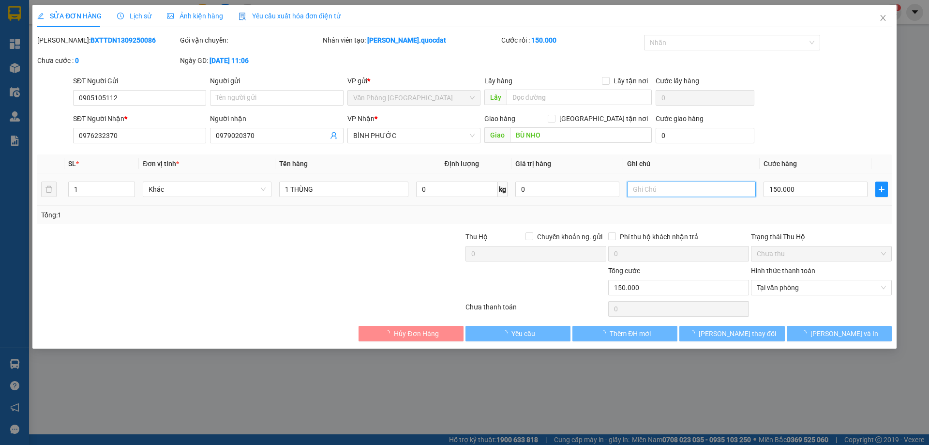
click at [633, 184] on input "text" at bounding box center [691, 188] width 129 height 15
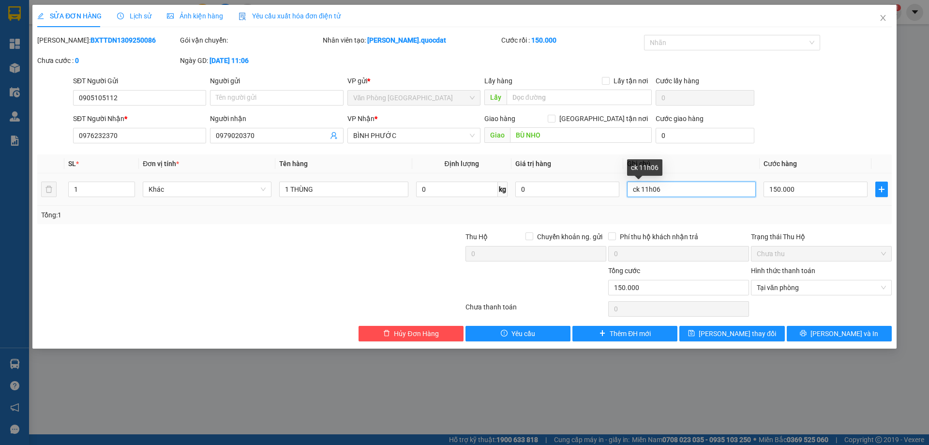
click at [636, 189] on input "ck 11h06" at bounding box center [691, 188] width 129 height 15
drag, startPoint x: 639, startPoint y: 189, endPoint x: 623, endPoint y: 186, distance: 16.8
click at [623, 186] on td "ck 11h06" at bounding box center [691, 189] width 136 height 32
type input "CK 11h06"
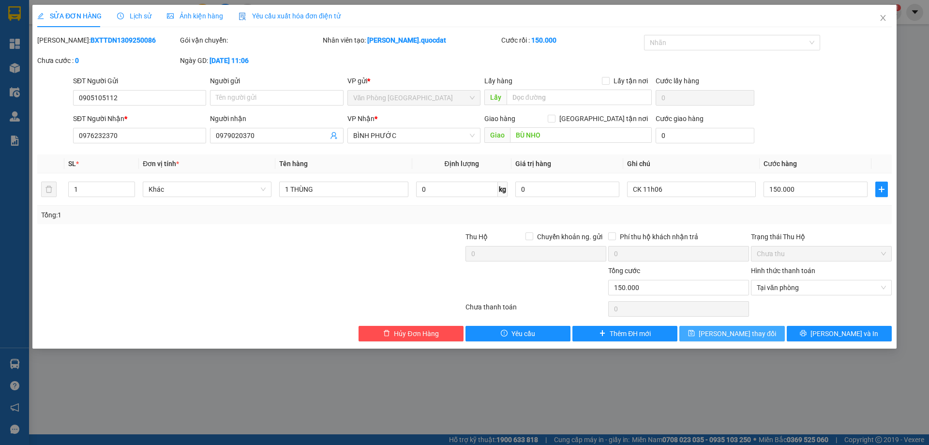
click at [750, 334] on span "[PERSON_NAME] thay đổi" at bounding box center [736, 333] width 77 height 11
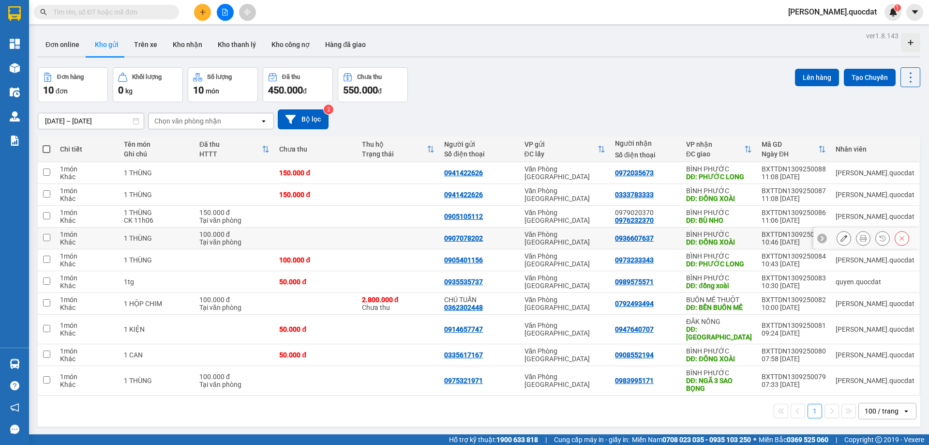
click at [405, 234] on td at bounding box center [398, 238] width 82 height 22
checkbox input "true"
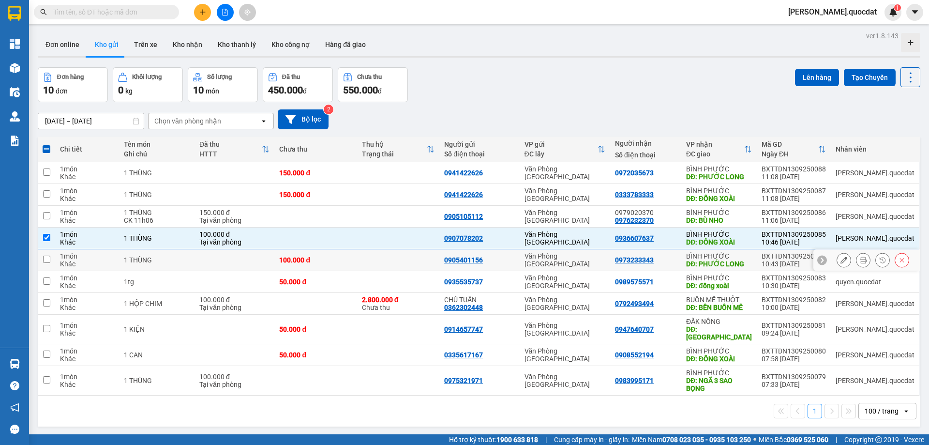
click at [412, 257] on td at bounding box center [398, 260] width 82 height 22
checkbox input "true"
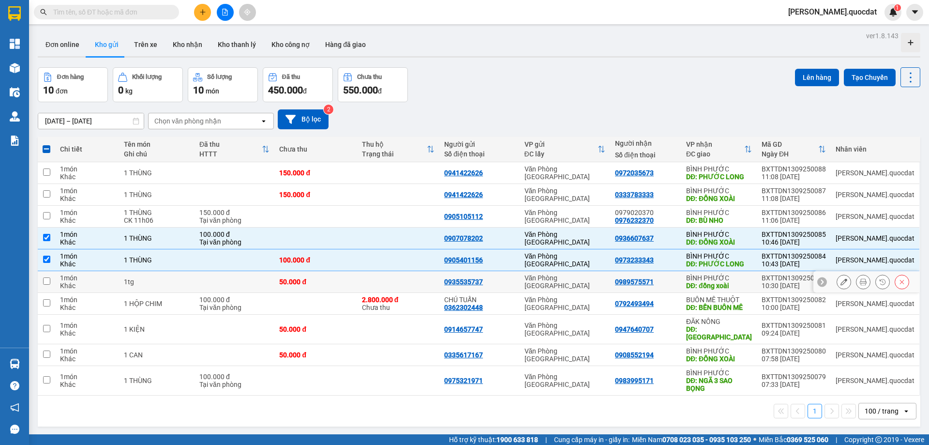
click at [356, 276] on td "50.000 đ" at bounding box center [315, 282] width 82 height 22
checkbox input "true"
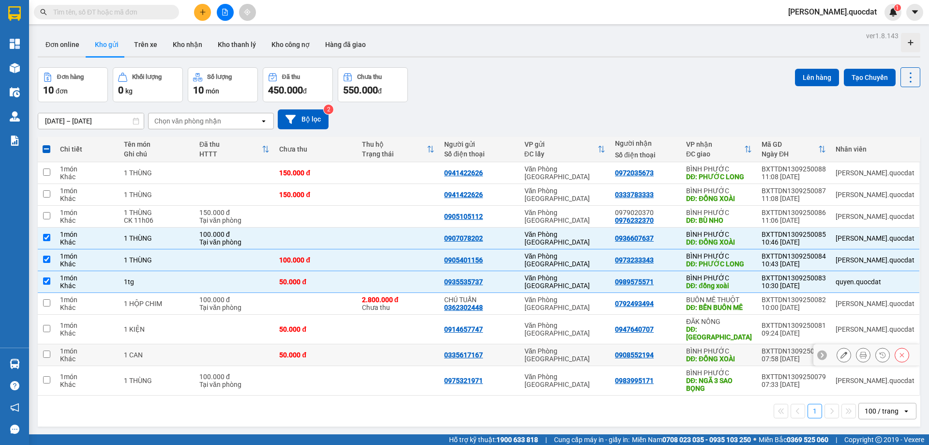
click at [356, 351] on td "50.000 đ" at bounding box center [315, 355] width 82 height 22
checkbox input "true"
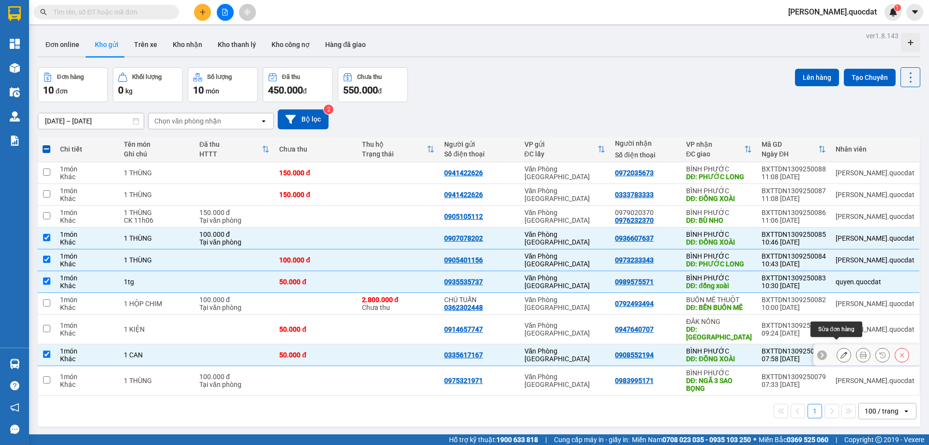
click at [840, 351] on icon at bounding box center [843, 354] width 7 height 7
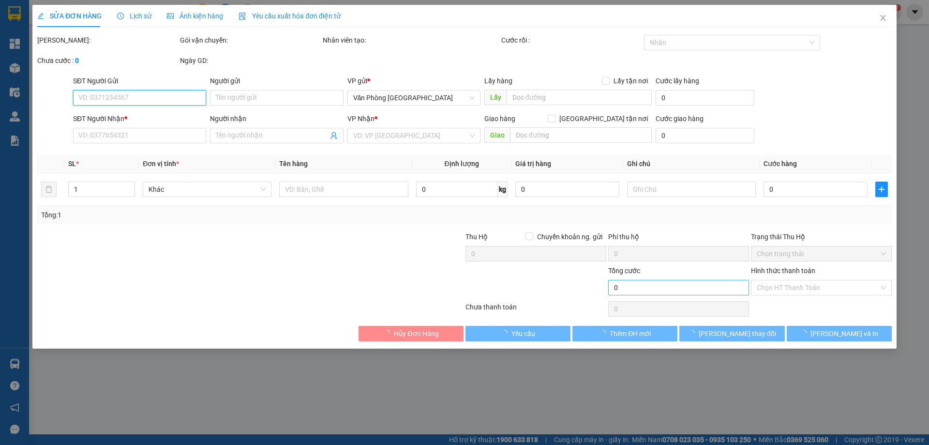
type input "0335617167"
type input "0908552194"
type input "ĐỒNG XOÀI"
type input "50.000"
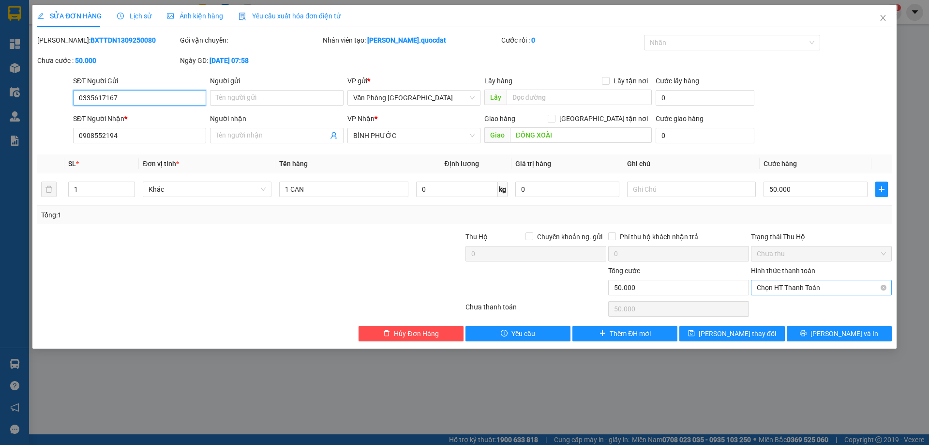
click at [820, 287] on span "Chọn HT Thanh Toán" at bounding box center [821, 287] width 129 height 15
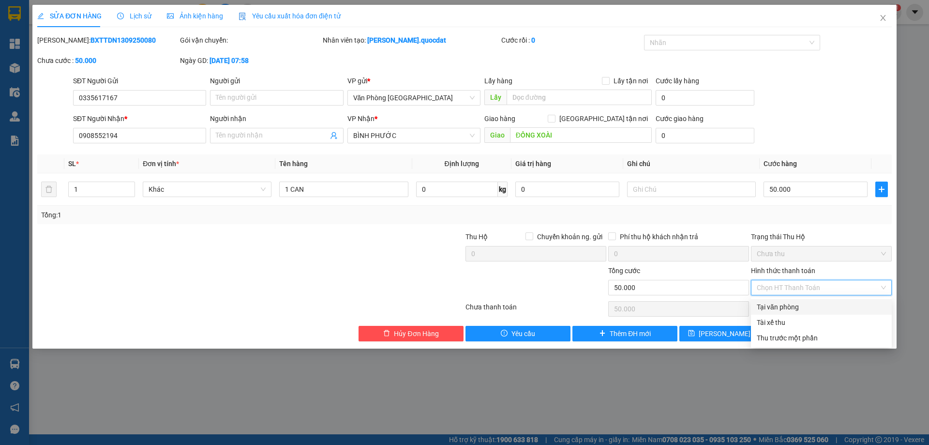
click at [803, 305] on div "Tại văn phòng" at bounding box center [821, 306] width 129 height 11
type input "0"
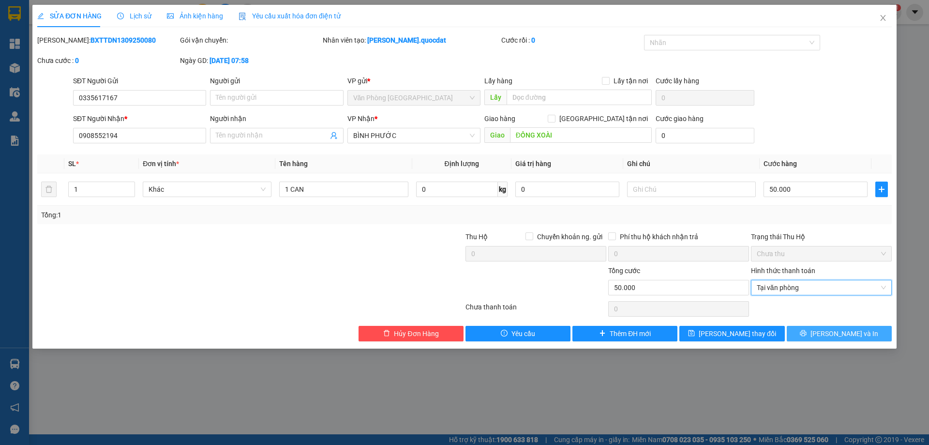
click at [827, 334] on button "[PERSON_NAME] và In" at bounding box center [838, 333] width 105 height 15
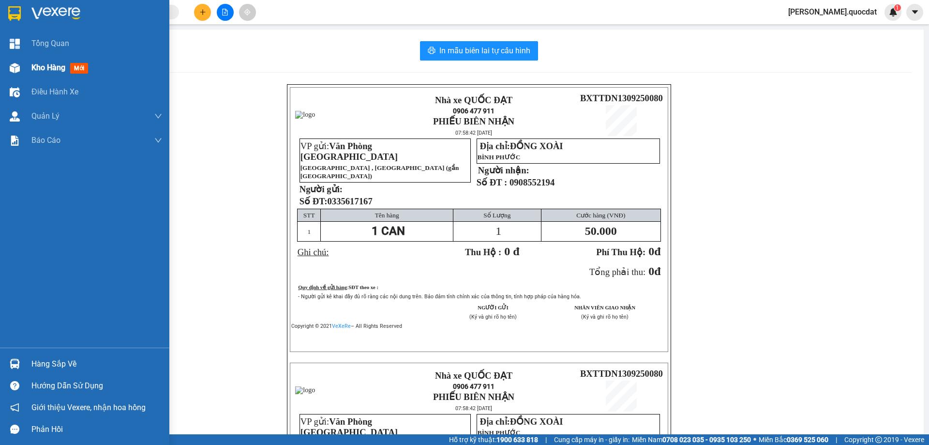
click at [19, 64] on img at bounding box center [15, 68] width 10 height 10
click at [36, 64] on span "Kho hàng" at bounding box center [48, 67] width 34 height 9
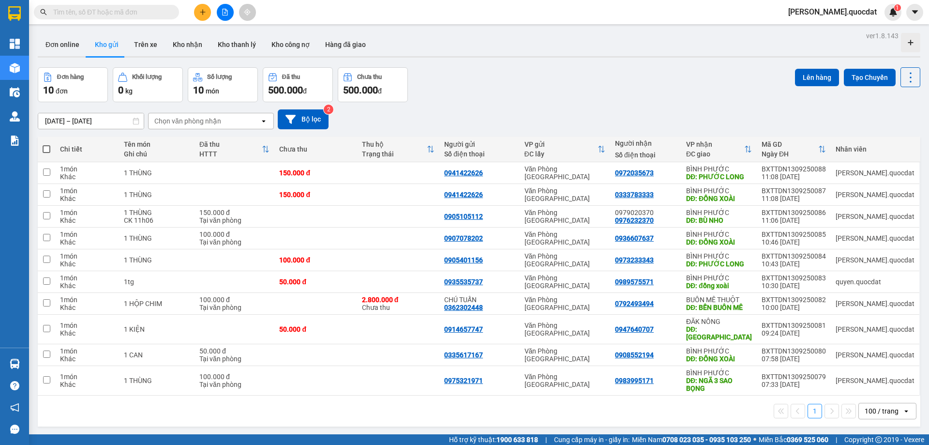
click at [481, 67] on div "Đơn hàng 10 đơn Khối lượng 0 kg Số lượng 10 món Đã thu 500.000 đ Chưa thu 500.0…" at bounding box center [479, 84] width 882 height 35
click at [713, 234] on td "BÌNH PHƯỚC DĐ: ĐỒNG XOÀI" at bounding box center [718, 238] width 75 height 22
checkbox input "true"
